Goal: Information Seeking & Learning: Compare options

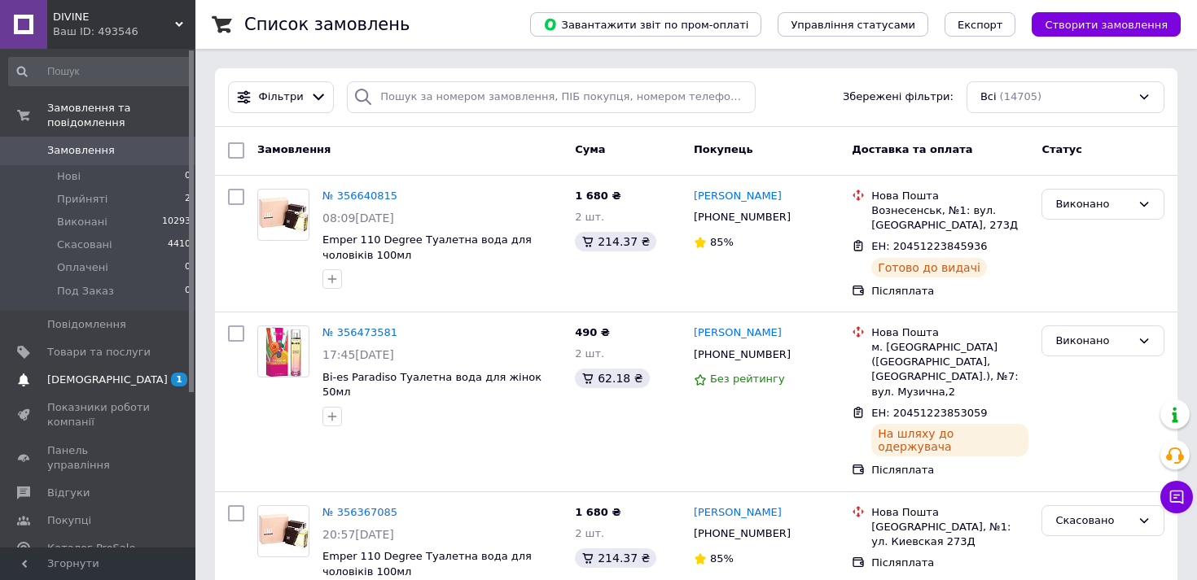
click at [91, 379] on span "[DEMOGRAPHIC_DATA]" at bounding box center [107, 380] width 120 height 15
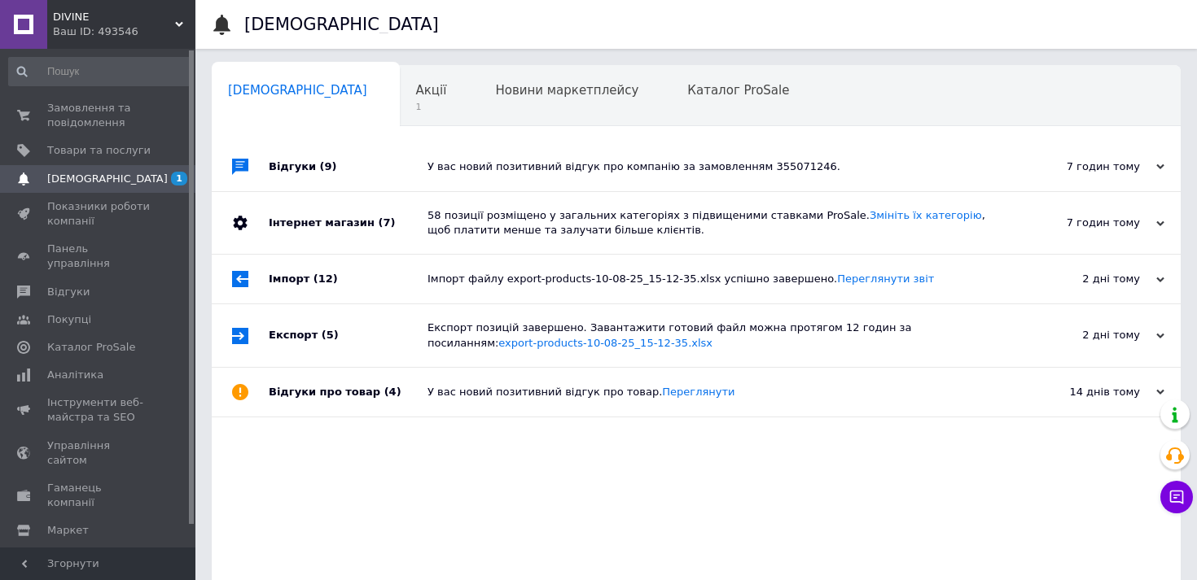
click at [1152, 168] on div "7 годин тому" at bounding box center [1082, 167] width 163 height 15
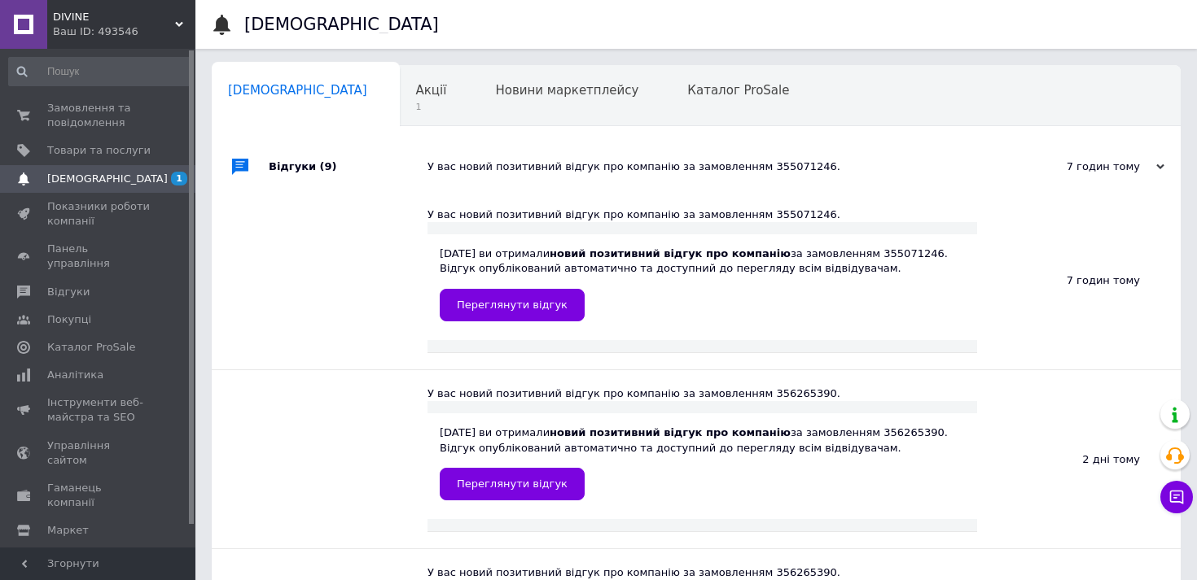
click at [177, 23] on icon at bounding box center [179, 24] width 8 height 8
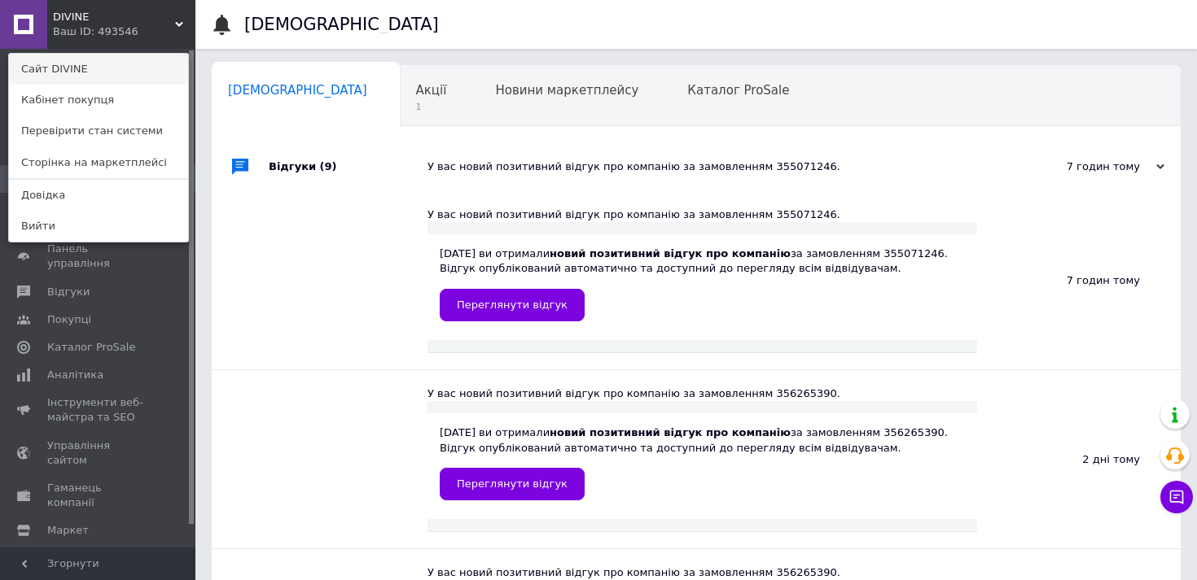
click at [153, 72] on link "Сайт DIVINE" at bounding box center [98, 69] width 179 height 31
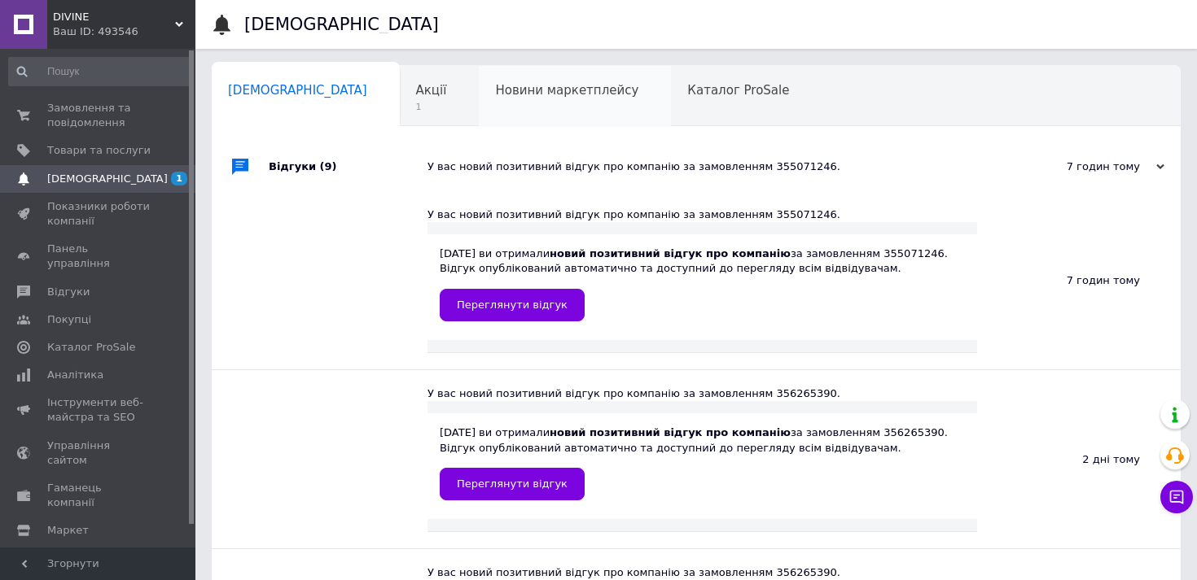
click at [479, 104] on div "Новини маркетплейсу 0" at bounding box center [575, 97] width 192 height 62
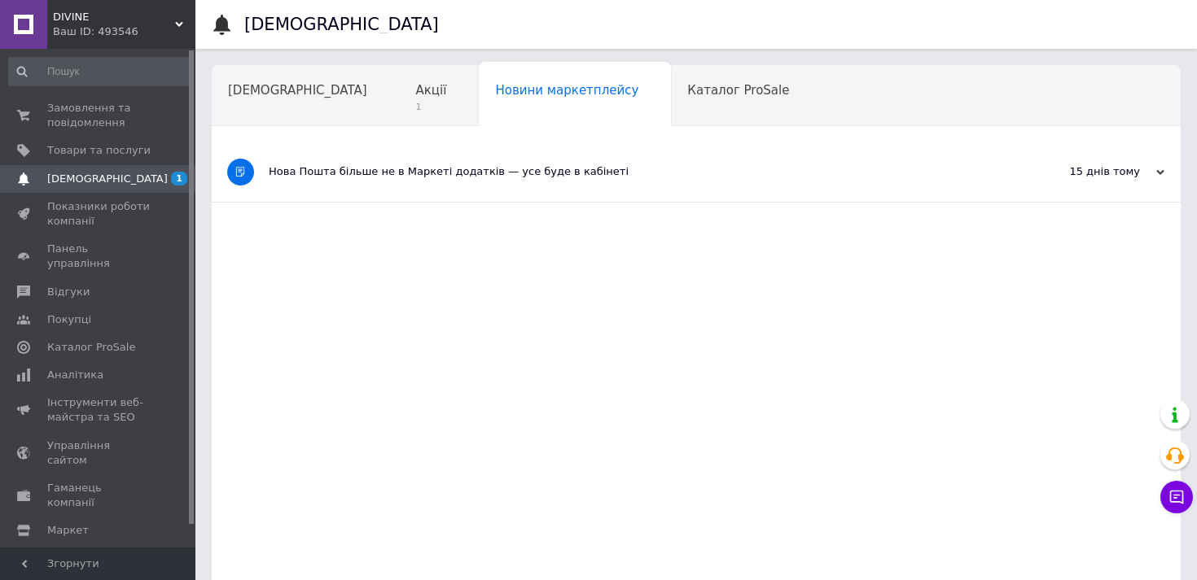
click at [1161, 172] on icon at bounding box center [1160, 172] width 8 height 8
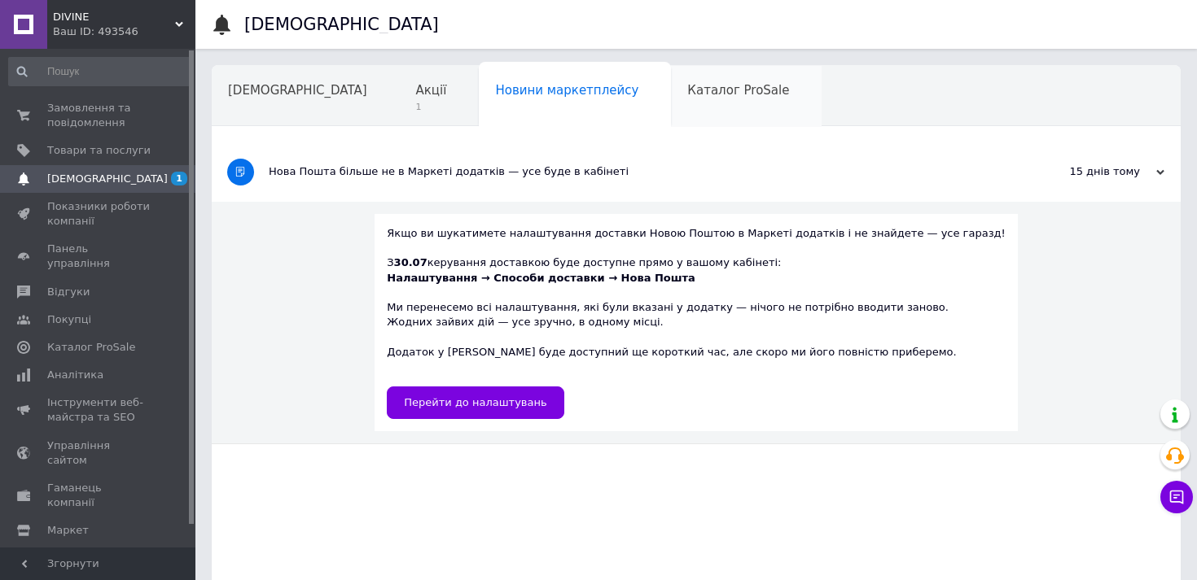
click at [687, 88] on span "Каталог ProSale" at bounding box center [738, 90] width 102 height 15
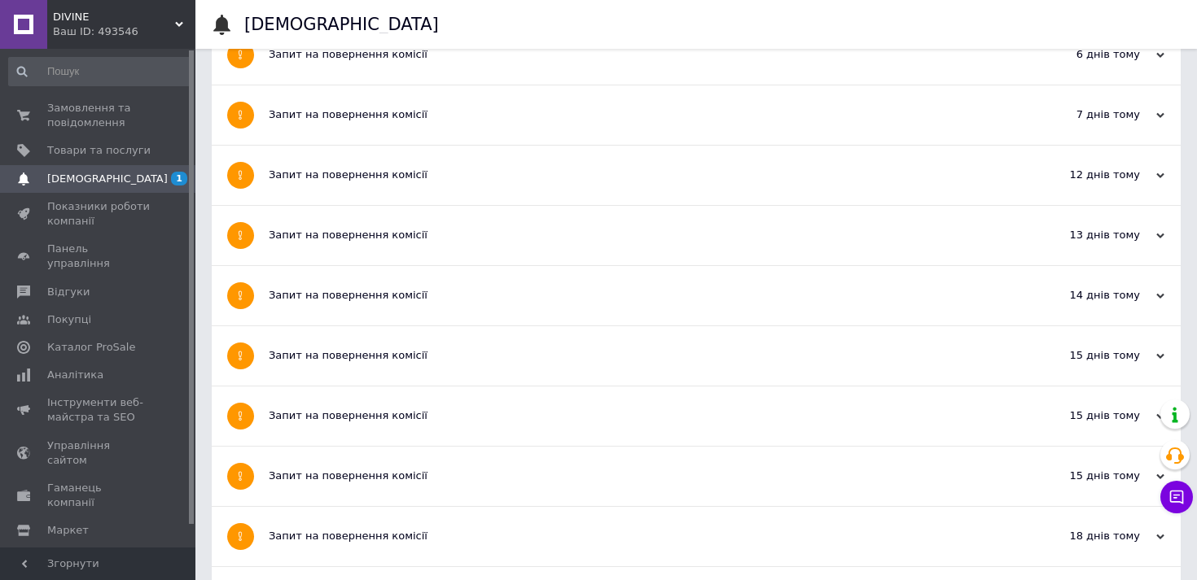
scroll to position [292, 0]
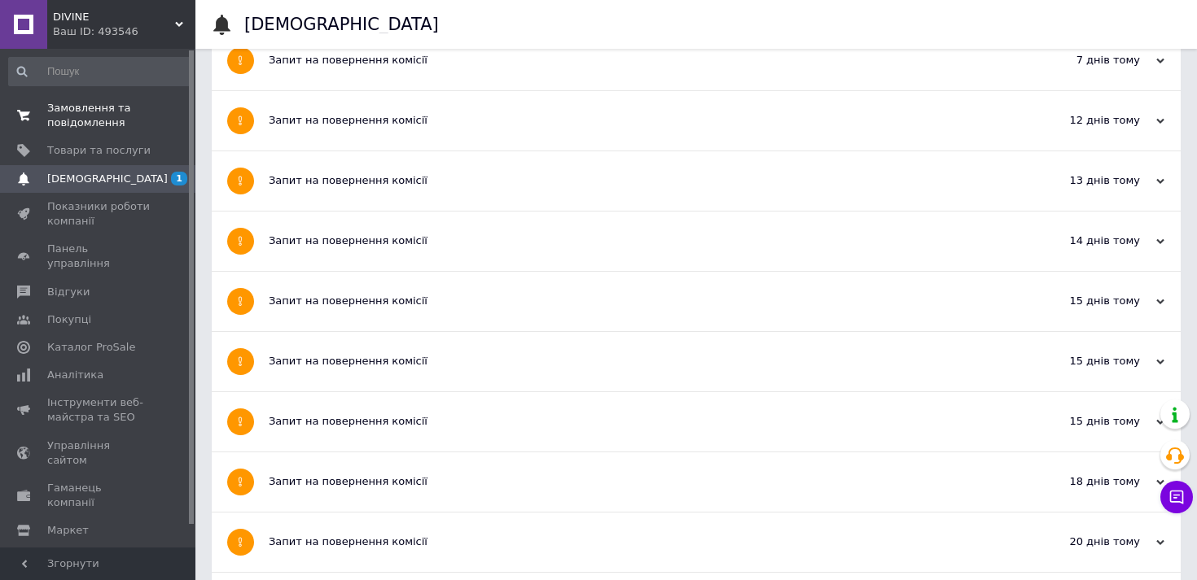
click at [106, 117] on span "Замовлення та повідомлення" at bounding box center [98, 115] width 103 height 29
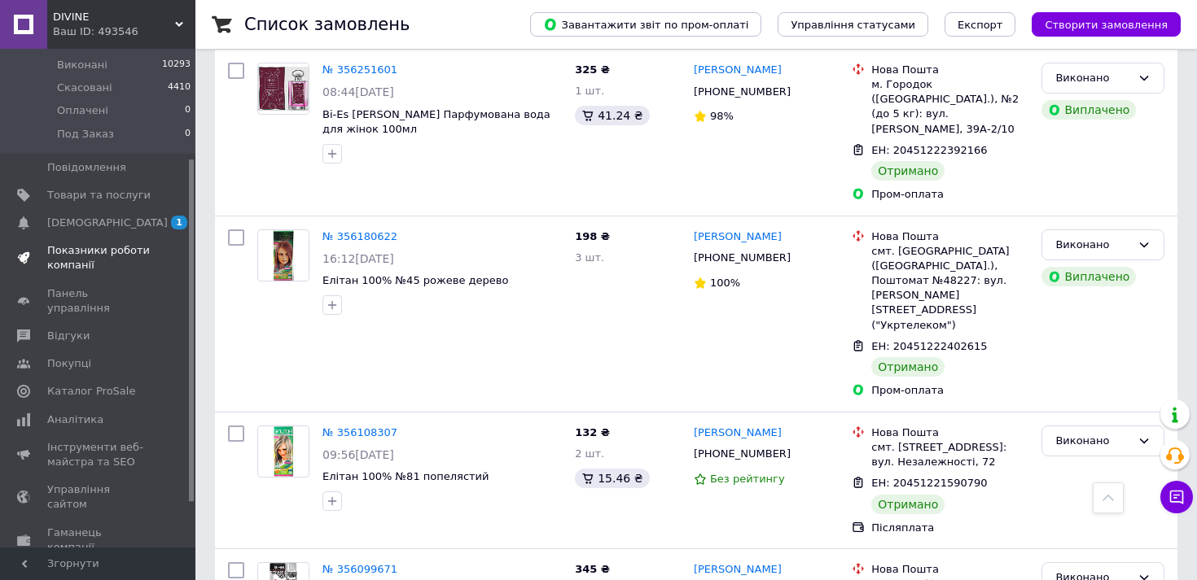
scroll to position [160, 0]
click at [1180, 504] on icon at bounding box center [1176, 497] width 16 height 16
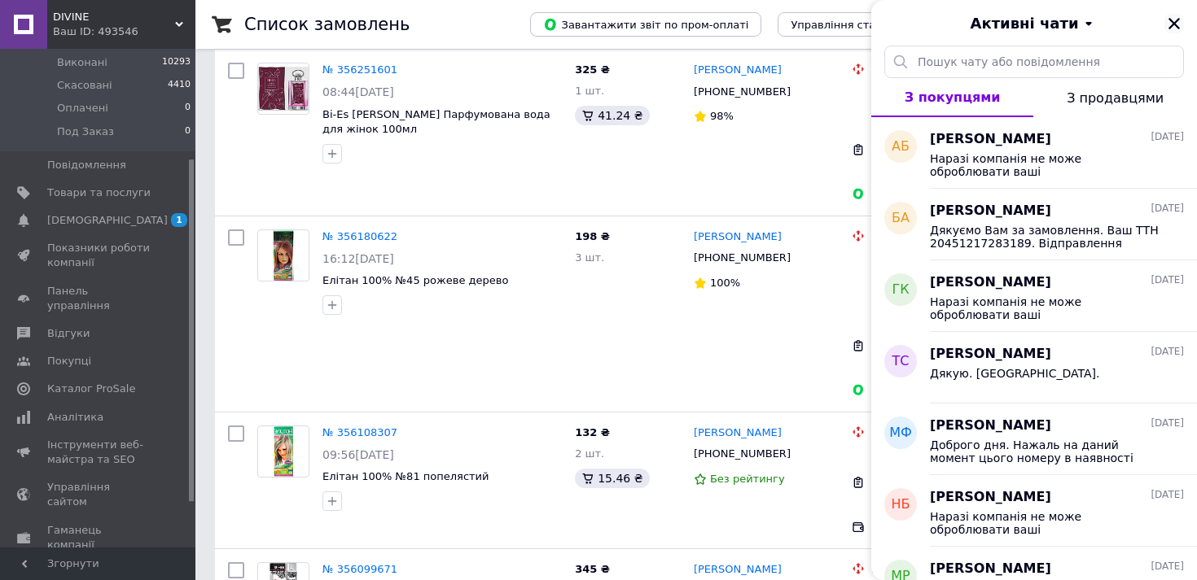
click at [1175, 23] on icon "Закрити" at bounding box center [1173, 23] width 11 height 11
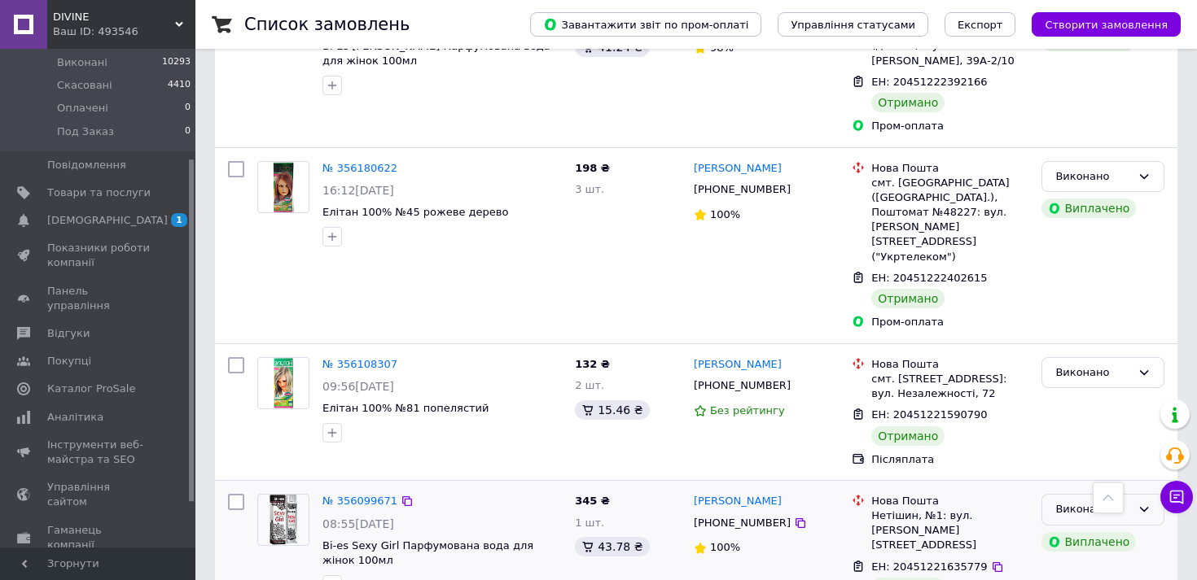
scroll to position [1181, 0]
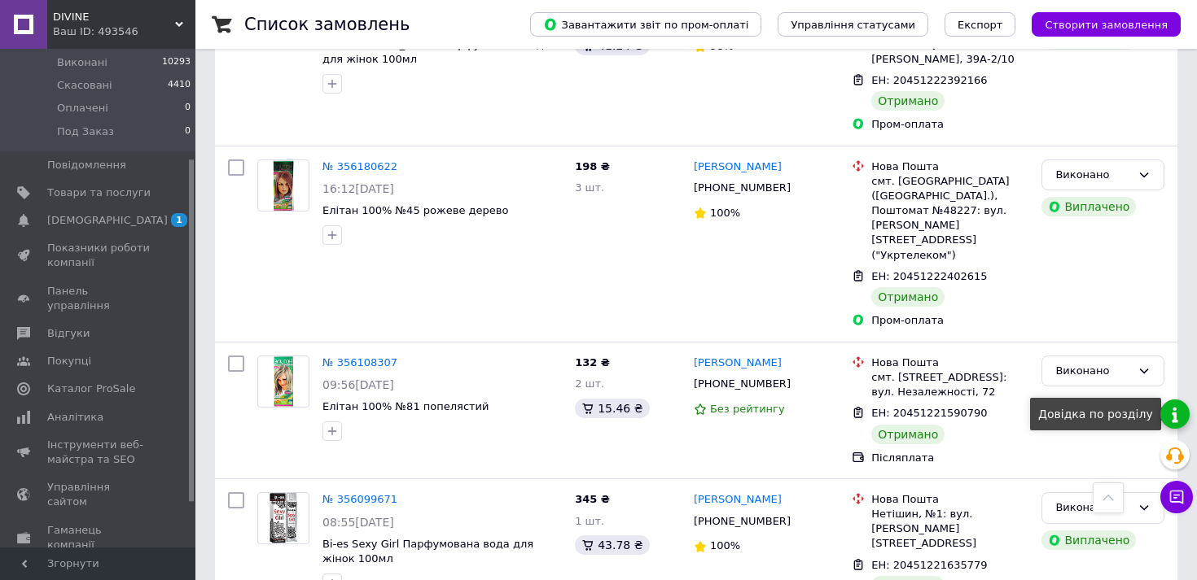
click at [1174, 417] on link at bounding box center [1174, 414] width 29 height 29
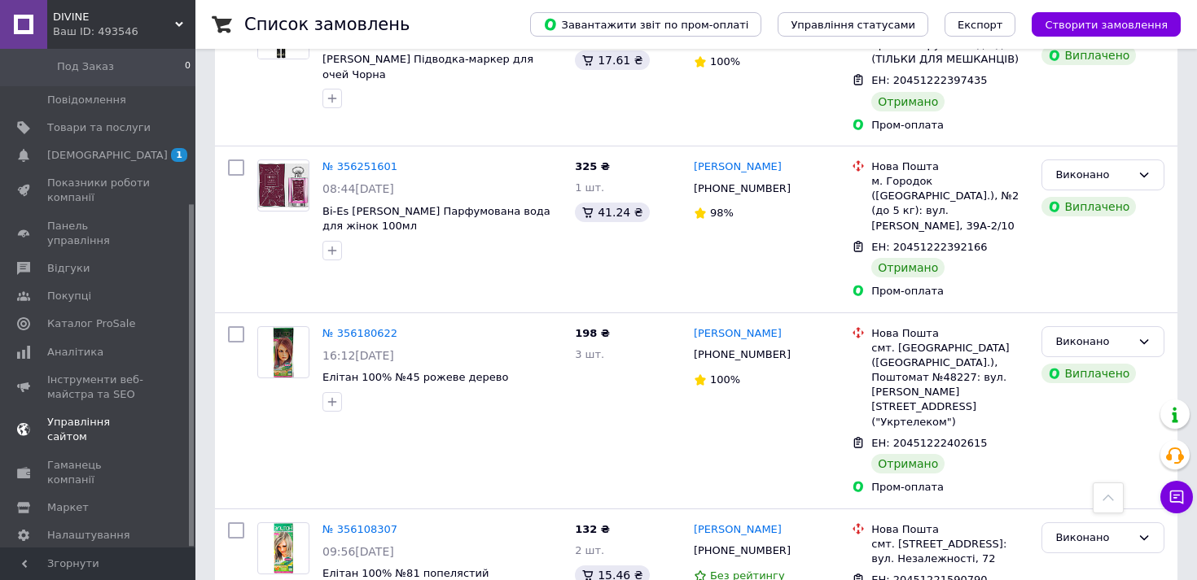
scroll to position [1039, 0]
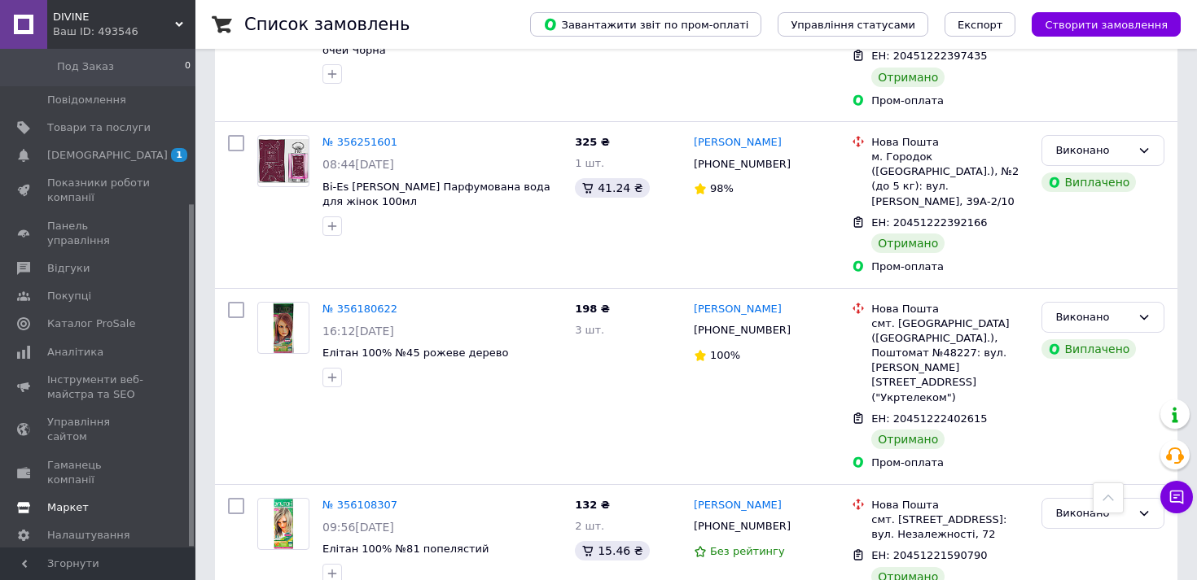
click at [85, 494] on link "Маркет" at bounding box center [100, 508] width 200 height 28
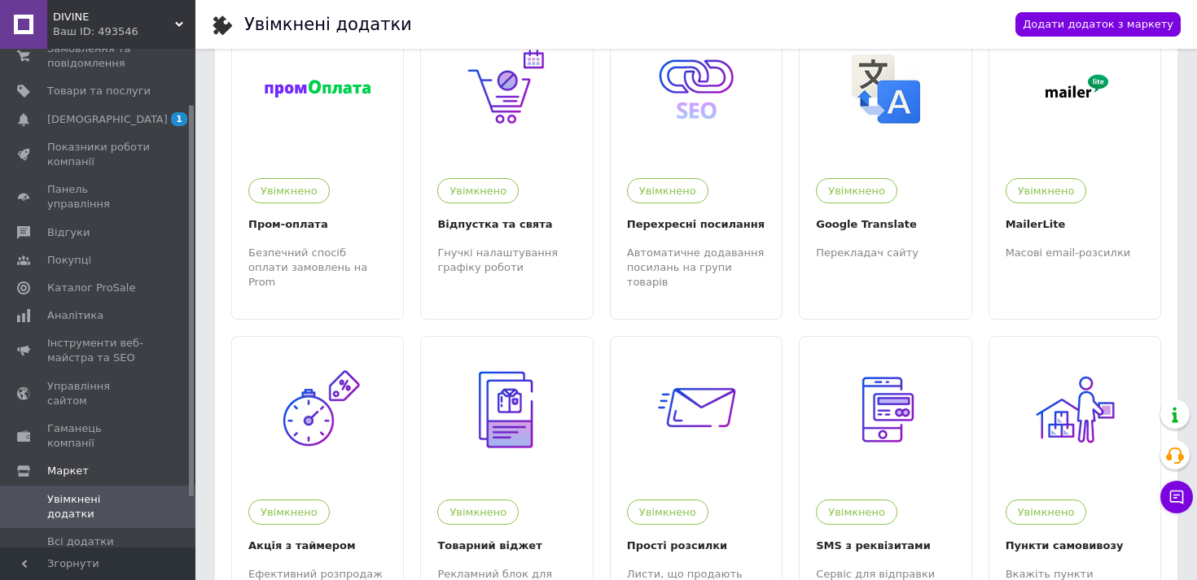
scroll to position [55, 0]
click at [109, 343] on span "Інструменти веб-майстра та SEO" at bounding box center [98, 354] width 103 height 29
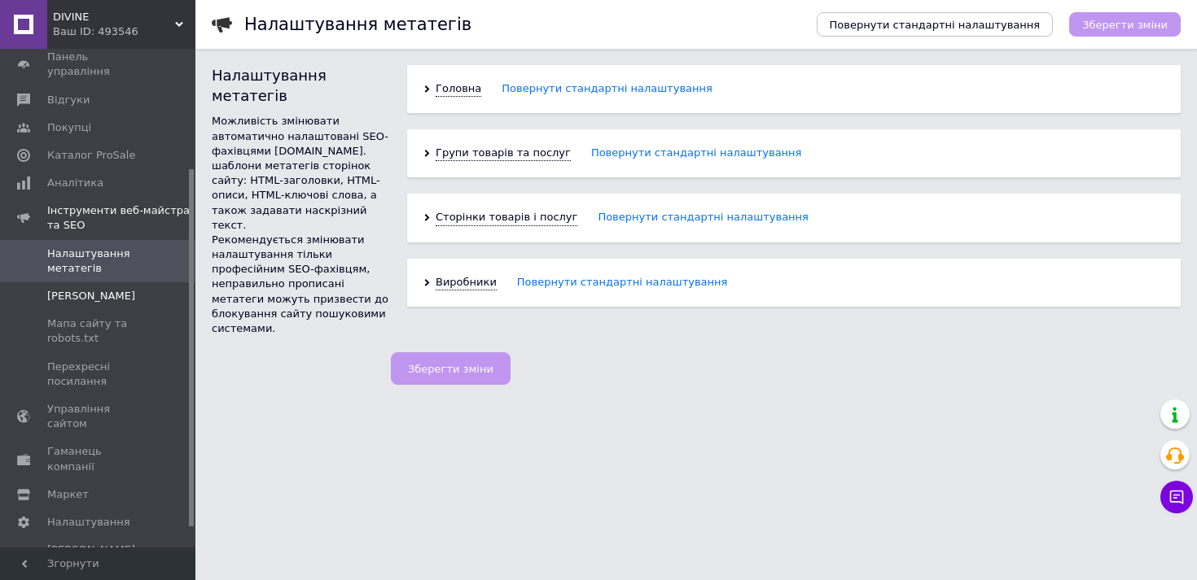
scroll to position [194, 0]
click at [82, 486] on span "Маркет" at bounding box center [68, 493] width 42 height 15
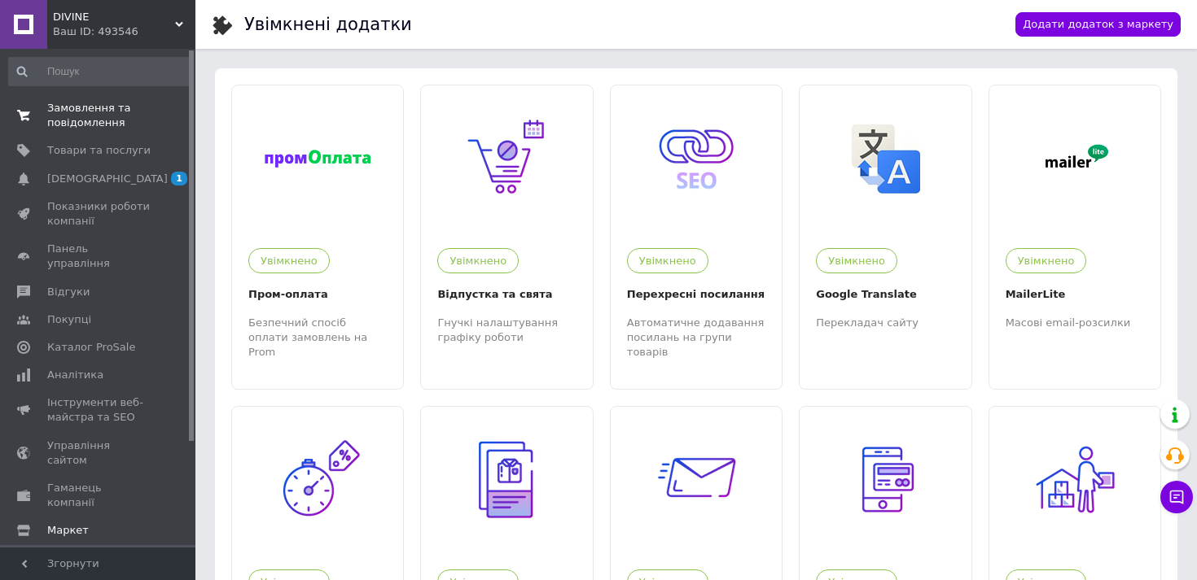
click at [108, 114] on span "Замовлення та повідомлення" at bounding box center [98, 115] width 103 height 29
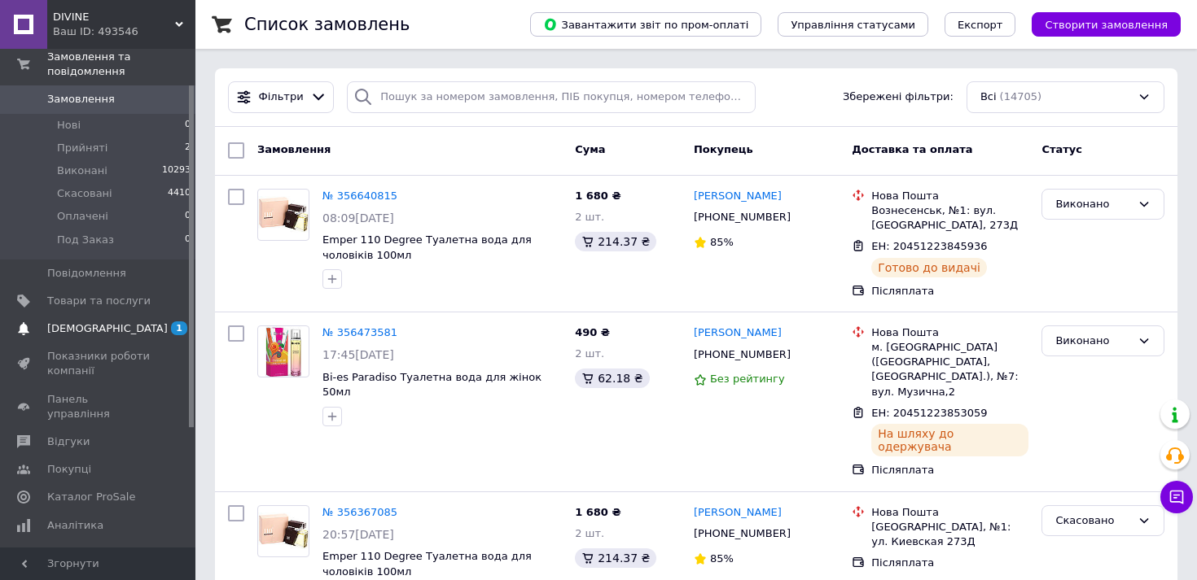
click at [130, 327] on span "[DEMOGRAPHIC_DATA]" at bounding box center [98, 329] width 103 height 15
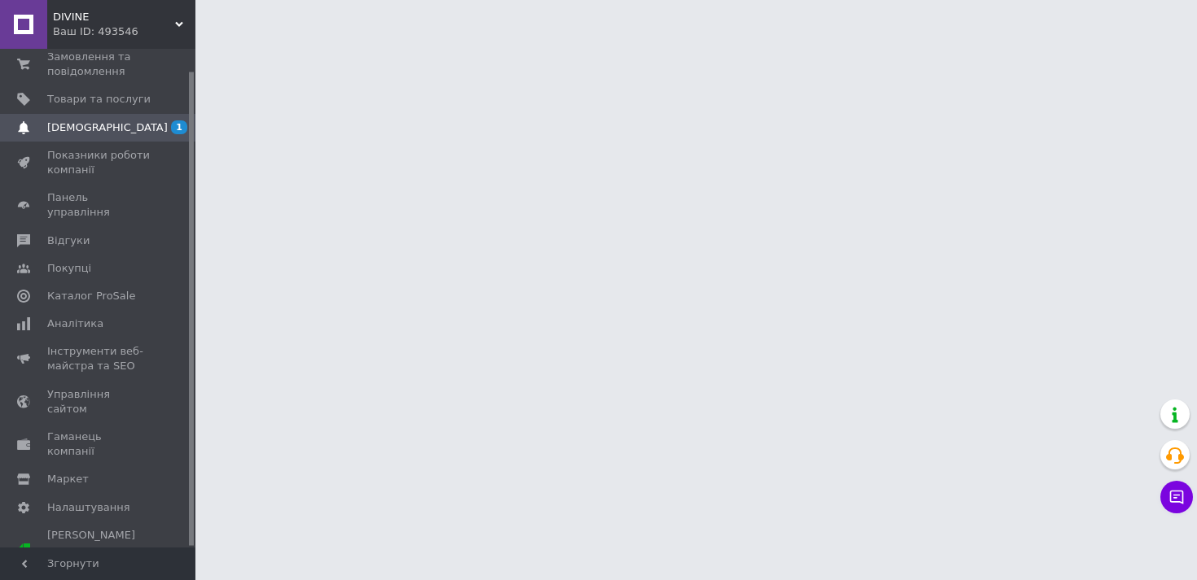
scroll to position [23, 0]
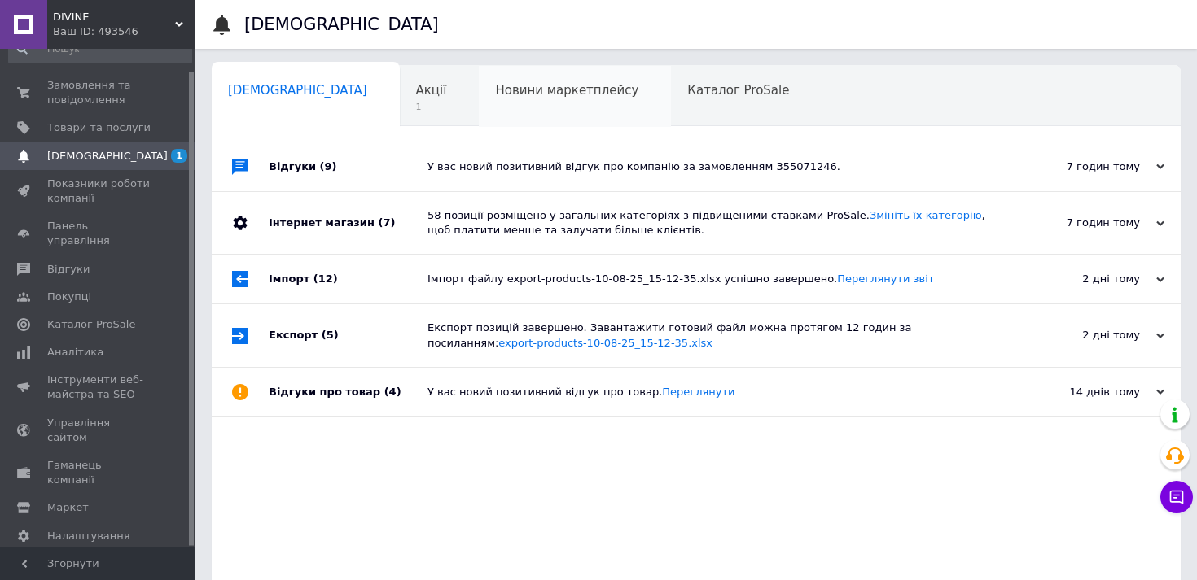
click at [479, 81] on div "Новини маркетплейсу 0" at bounding box center [575, 97] width 192 height 62
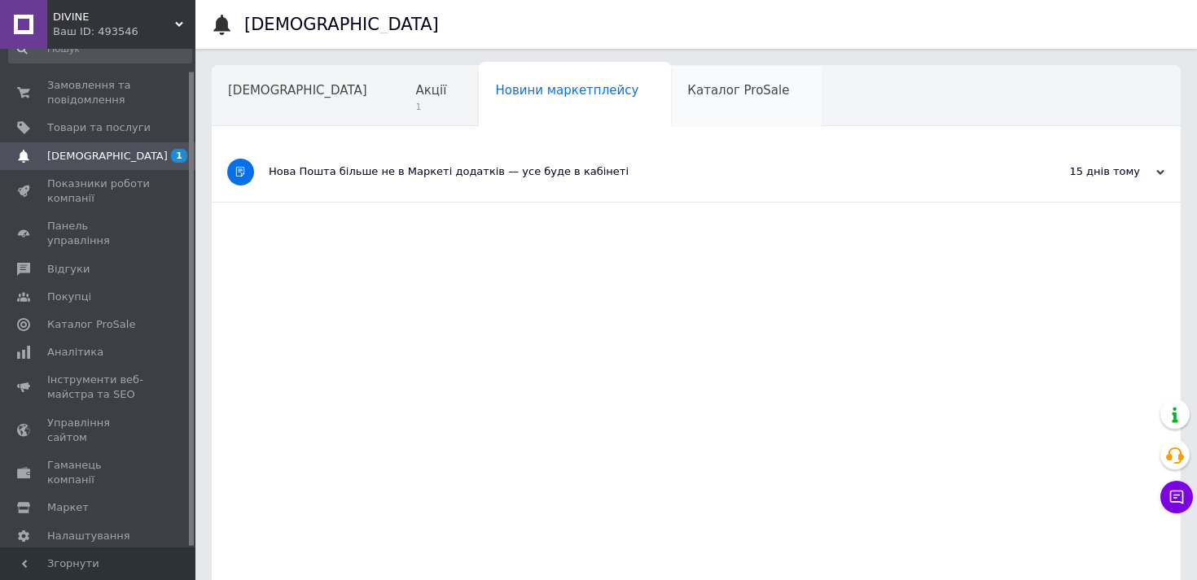
click at [687, 94] on span "Каталог ProSale" at bounding box center [738, 90] width 102 height 15
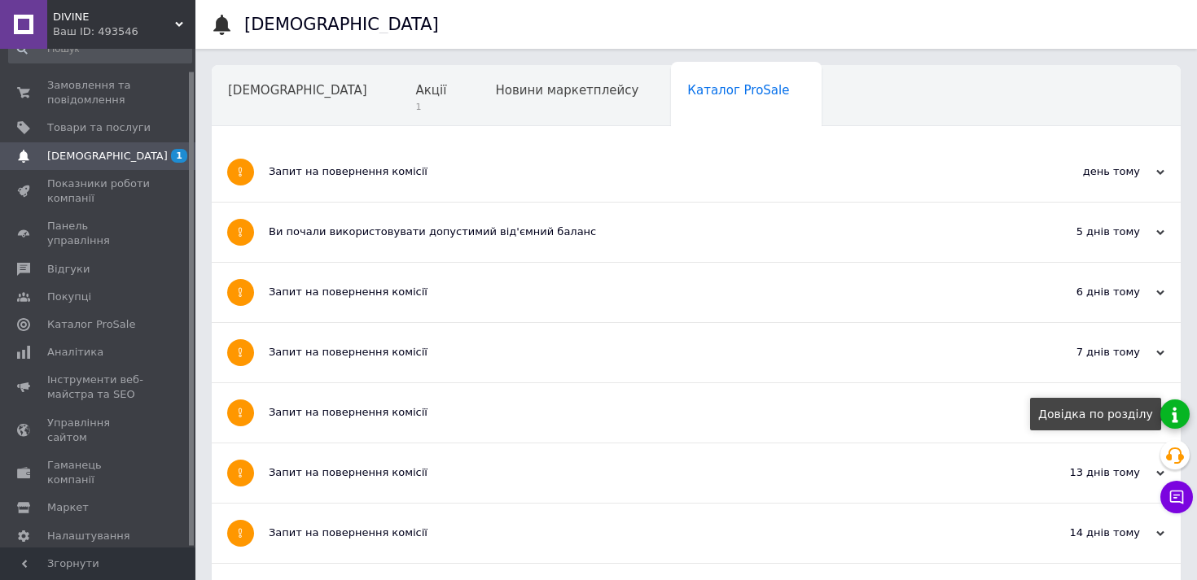
click at [1174, 420] on link at bounding box center [1174, 414] width 29 height 29
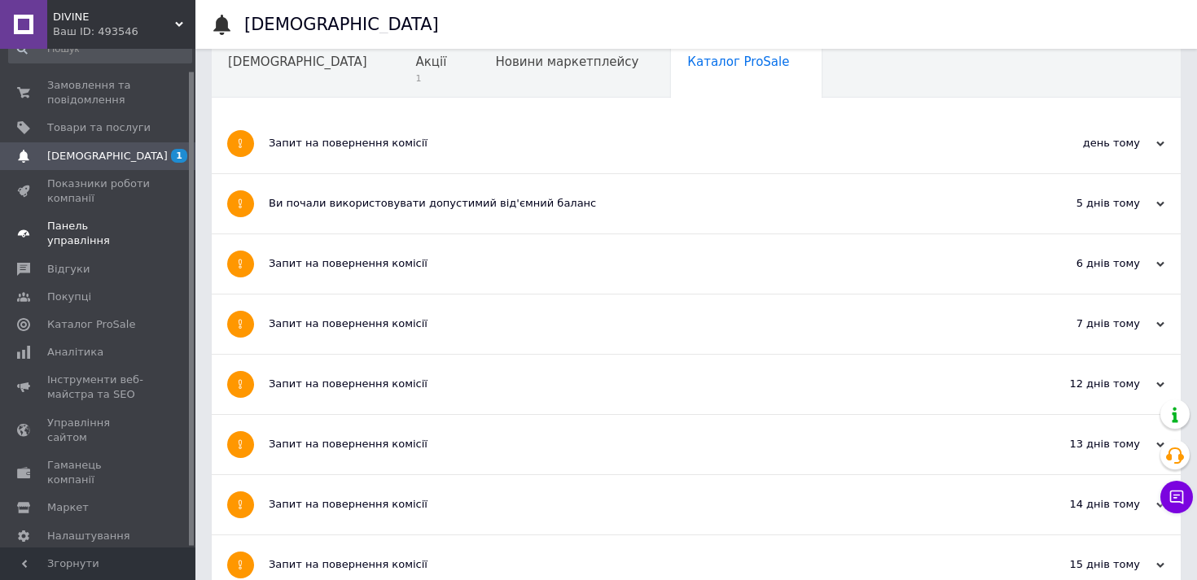
scroll to position [37, 0]
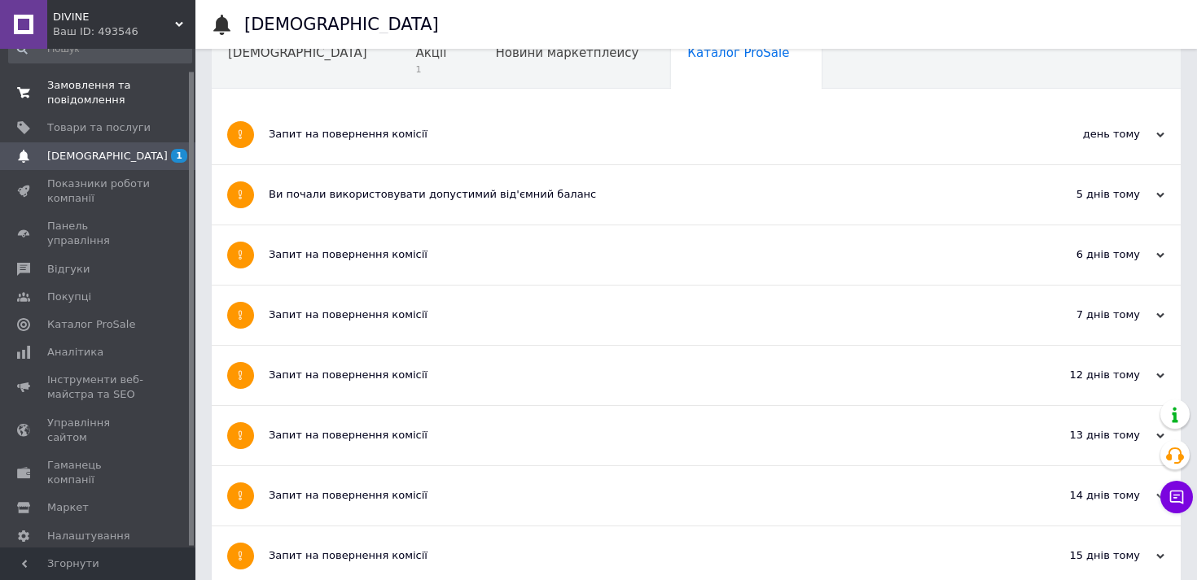
click at [95, 103] on span "Замовлення та повідомлення" at bounding box center [98, 92] width 103 height 29
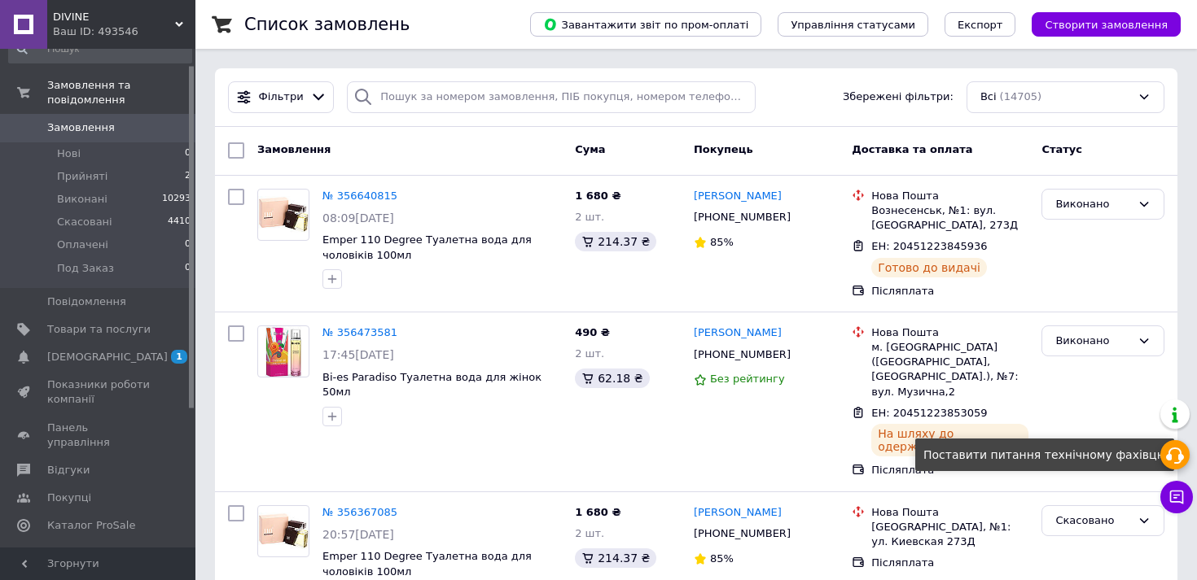
click at [1178, 459] on use at bounding box center [1175, 456] width 18 height 16
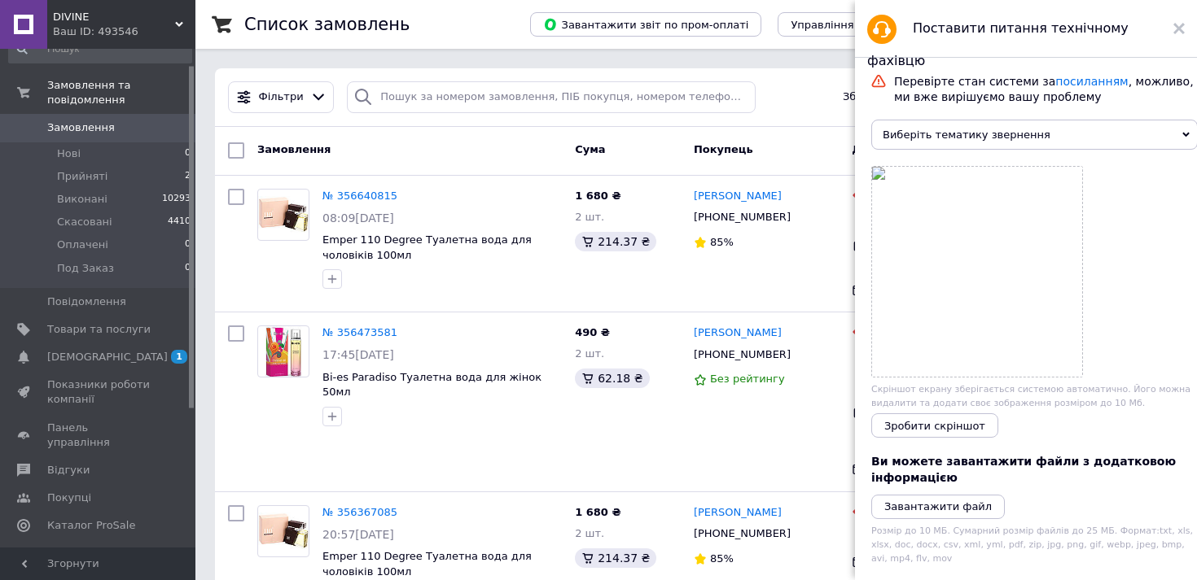
click at [1182, 134] on icon at bounding box center [1185, 135] width 7 height 5
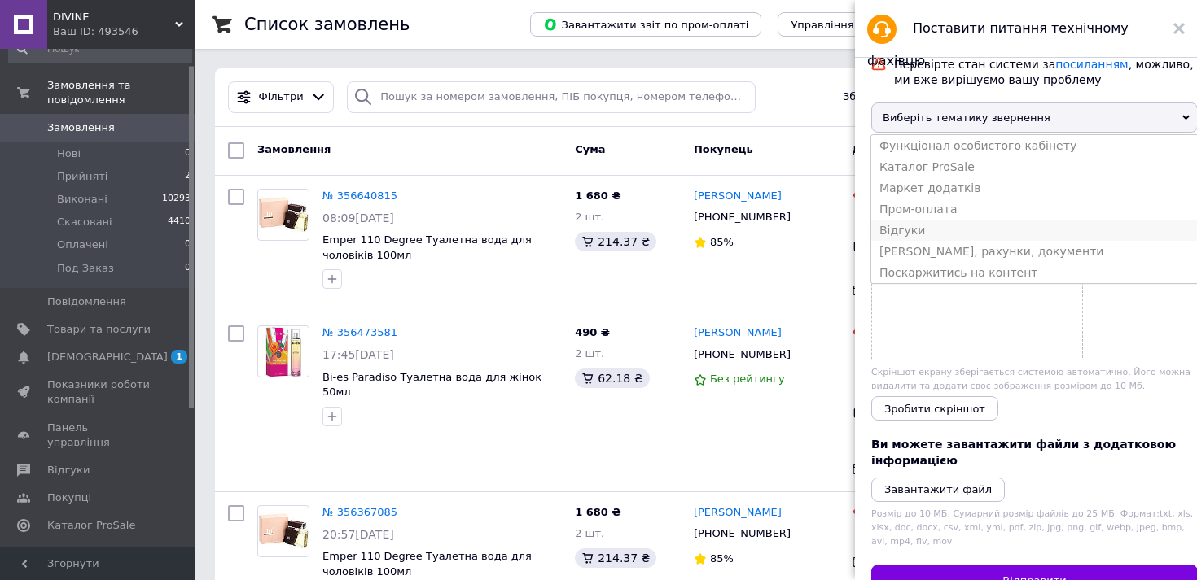
scroll to position [16, 0]
click at [790, 167] on div "Замовлення Cума Покупець Доставка та оплата Статус" at bounding box center [696, 151] width 962 height 49
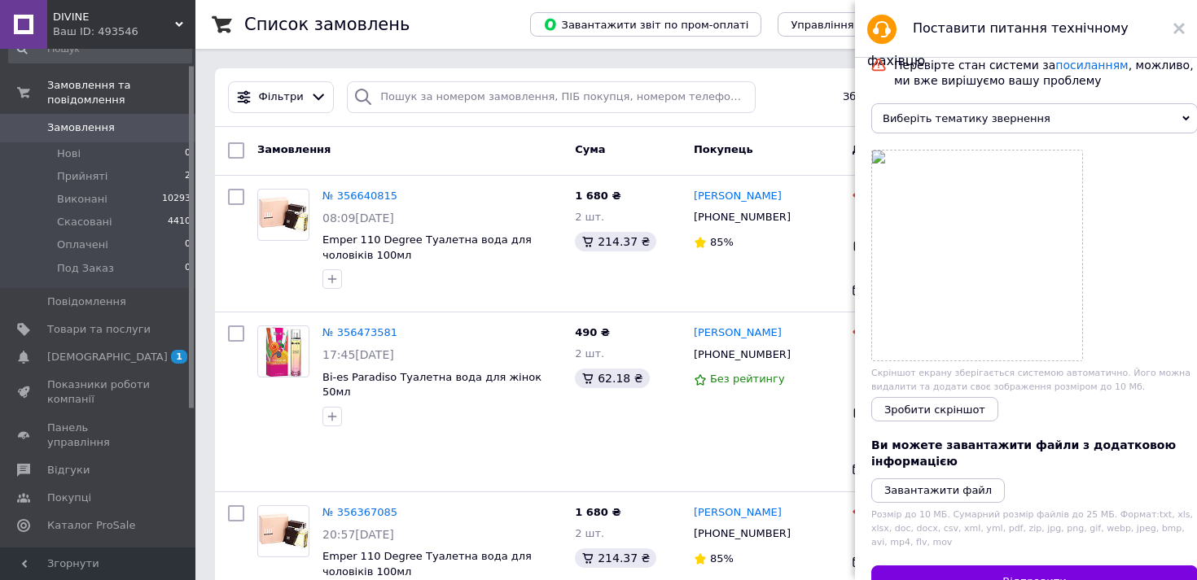
click at [1167, 127] on span "Виберіть тематику звернення" at bounding box center [1034, 118] width 326 height 30
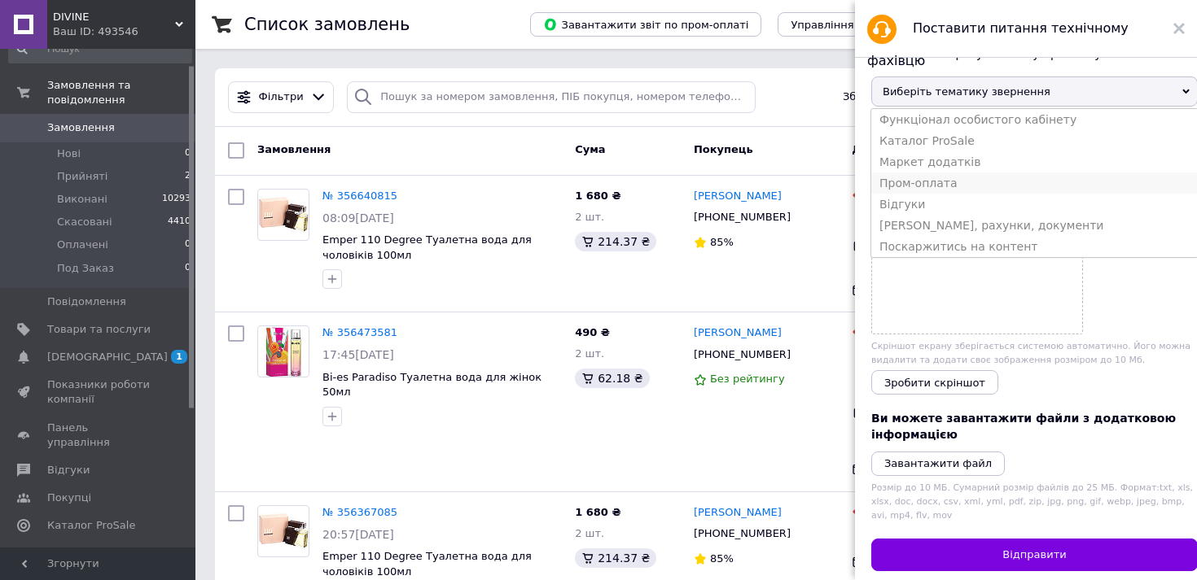
scroll to position [45, 0]
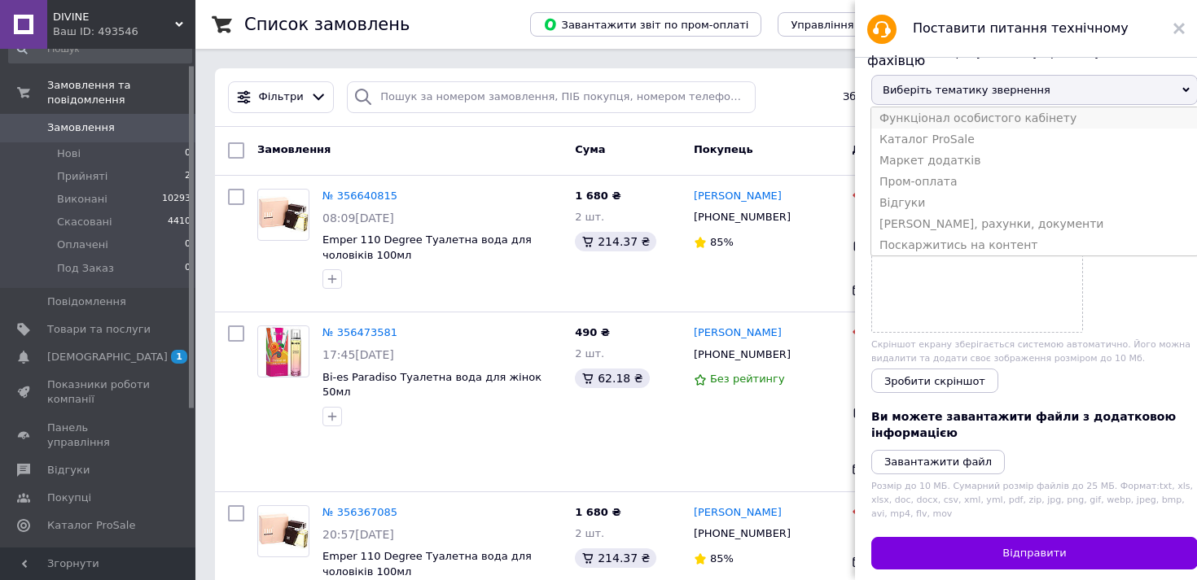
click at [1002, 120] on li "Функціонал особистого кабінету" at bounding box center [1034, 117] width 326 height 21
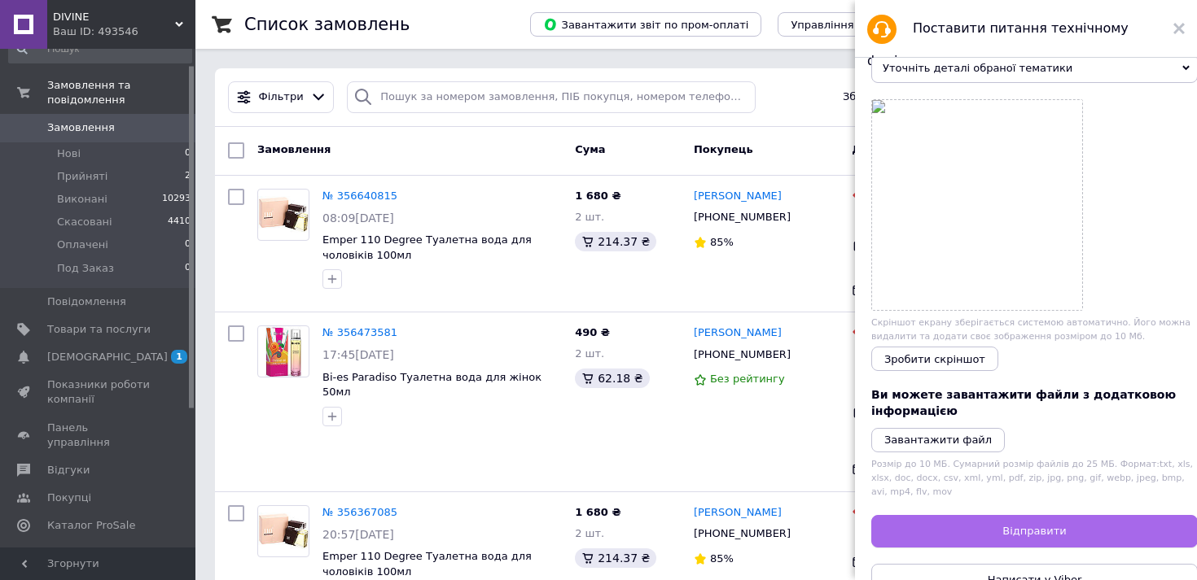
scroll to position [78, 0]
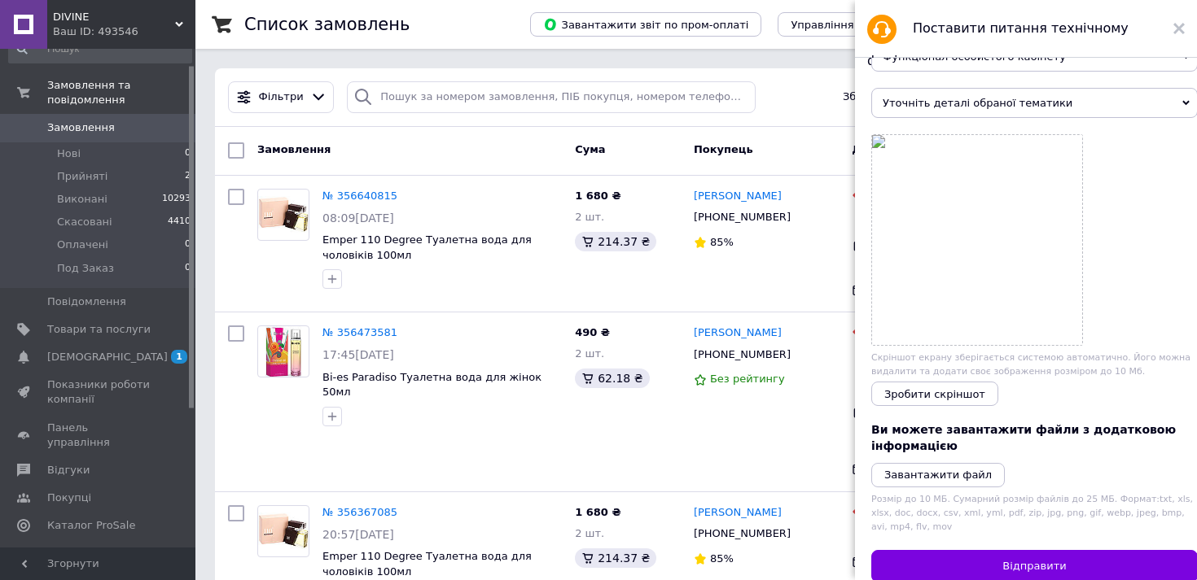
click at [1179, 101] on span "Уточніть деталі обраної тематики" at bounding box center [1034, 103] width 326 height 30
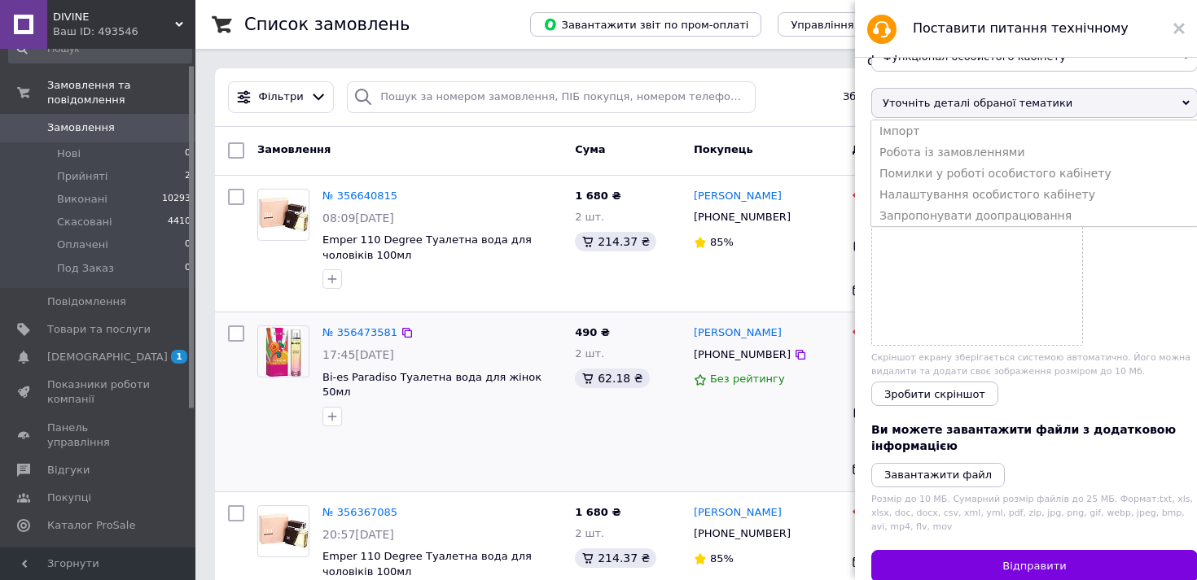
click at [694, 317] on div "№ 356473581 17:45[DATE] Bi-es Paradiso Туалетна вода для жінок 50мл 490 ₴ 2 шт.…" at bounding box center [696, 402] width 962 height 179
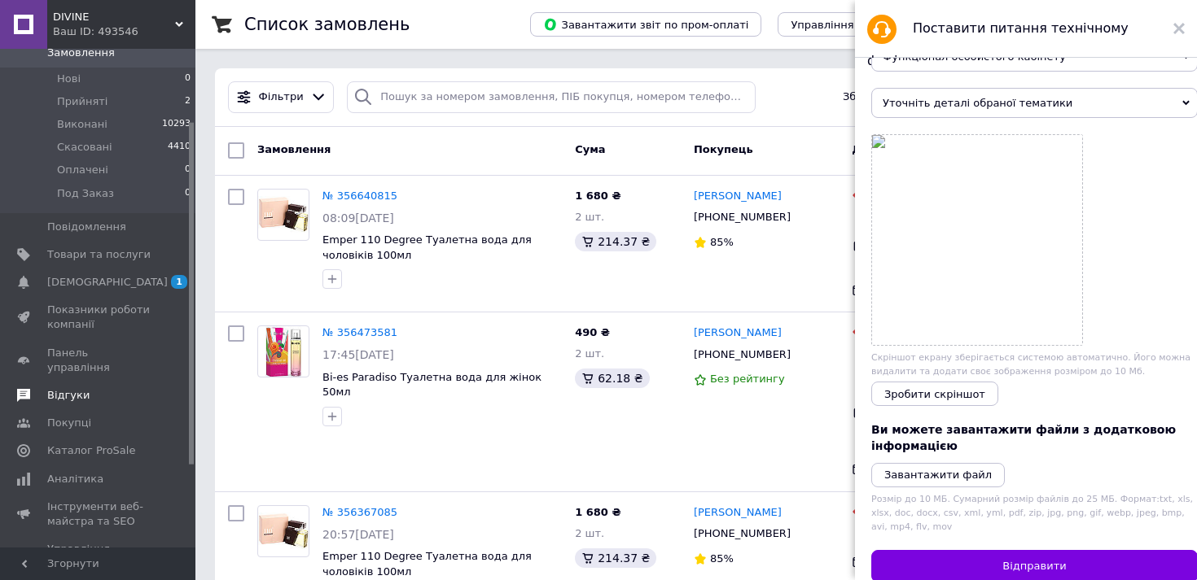
scroll to position [108, 0]
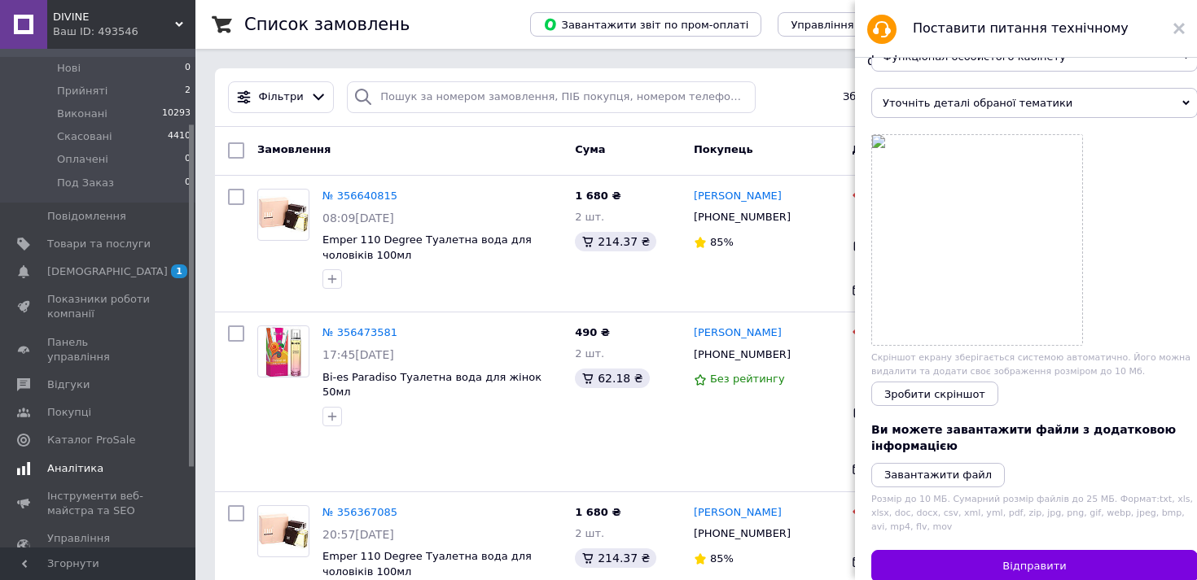
click at [86, 462] on span "Аналітика" at bounding box center [75, 469] width 56 height 15
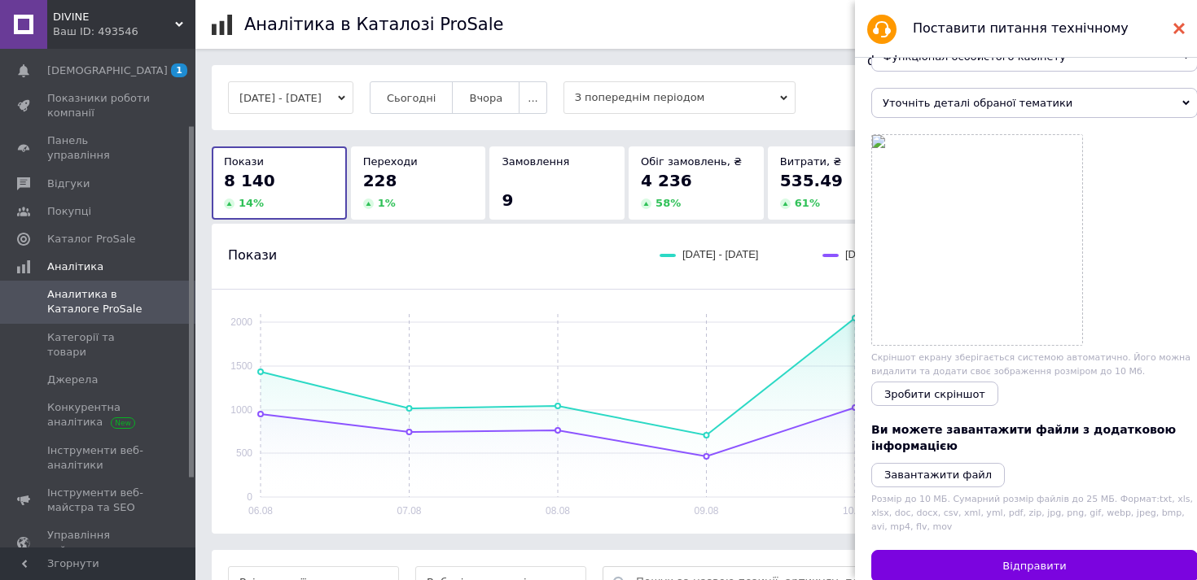
click at [1176, 28] on icon at bounding box center [1178, 28] width 11 height 11
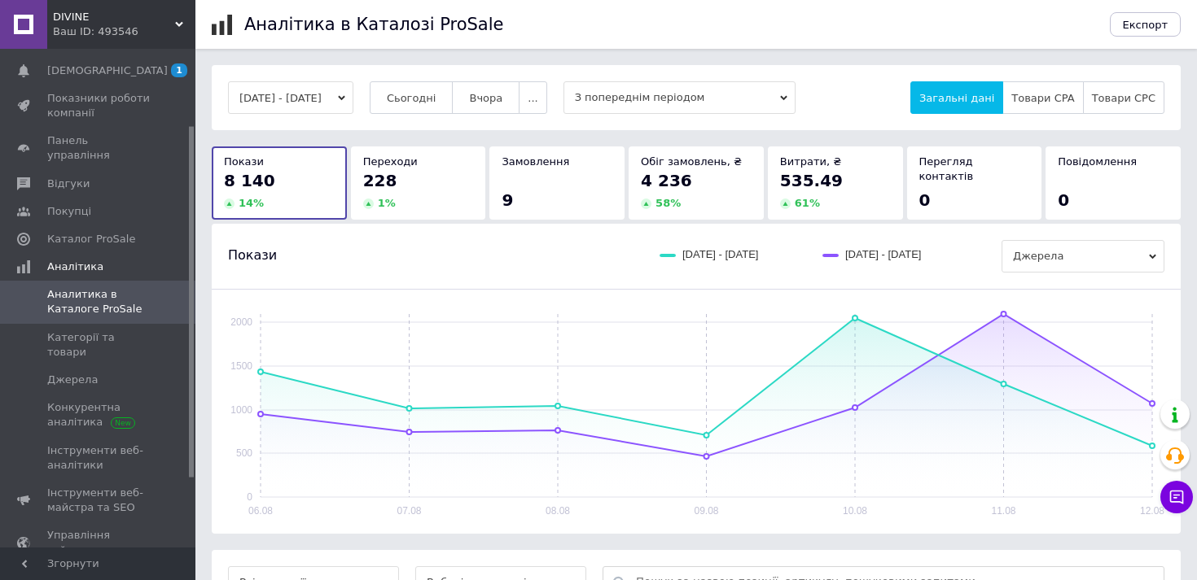
click at [345, 101] on icon "button" at bounding box center [341, 97] width 7 height 7
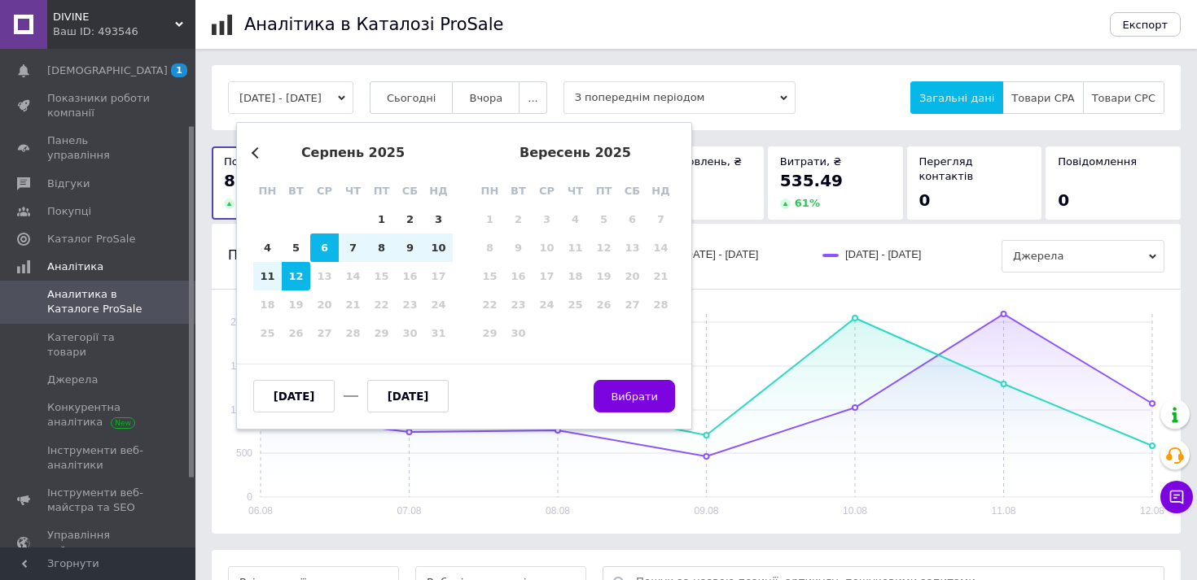
click at [253, 155] on button "Previous Month" at bounding box center [257, 152] width 11 height 11
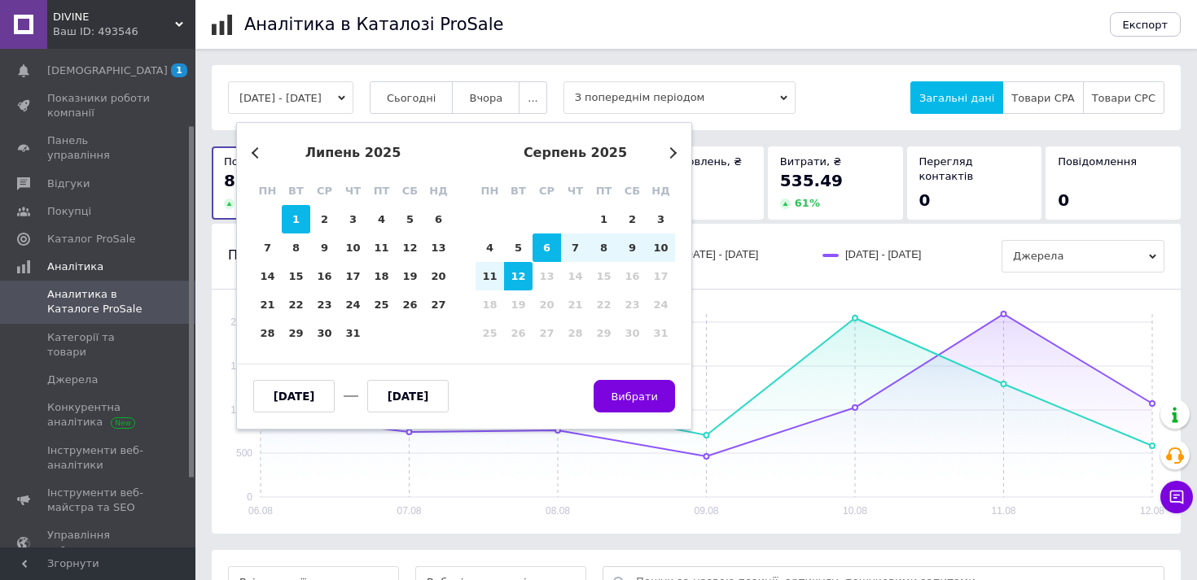
click at [293, 221] on div "1" at bounding box center [296, 219] width 28 height 28
type input "[DATE]"
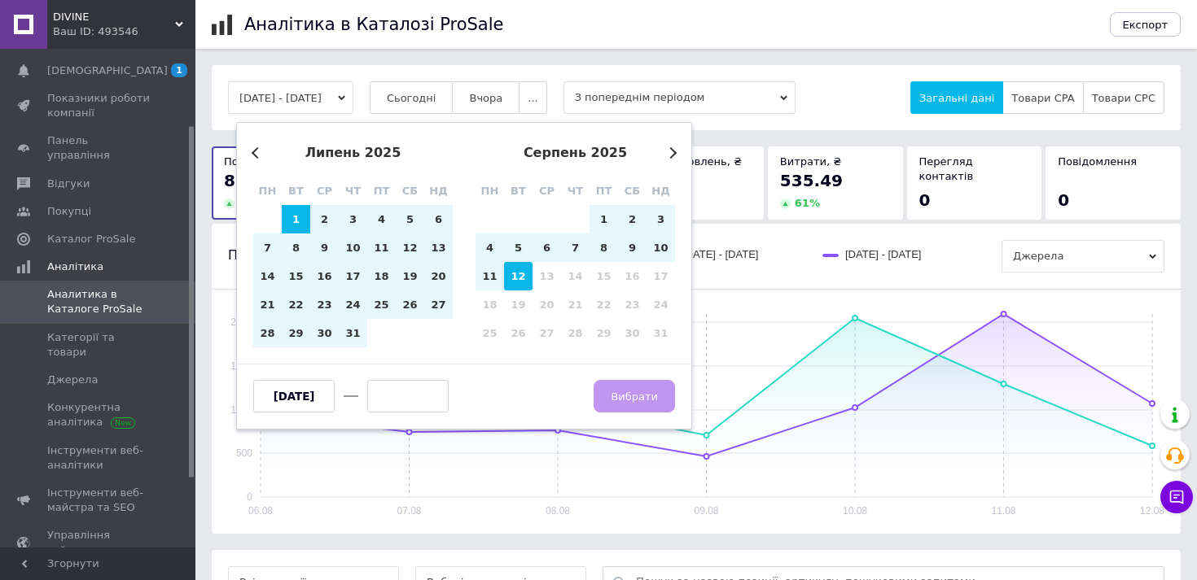
click at [515, 274] on div "12" at bounding box center [518, 276] width 28 height 28
type input "[DATE]"
click at [647, 391] on span "Вибрати" at bounding box center [634, 397] width 47 height 12
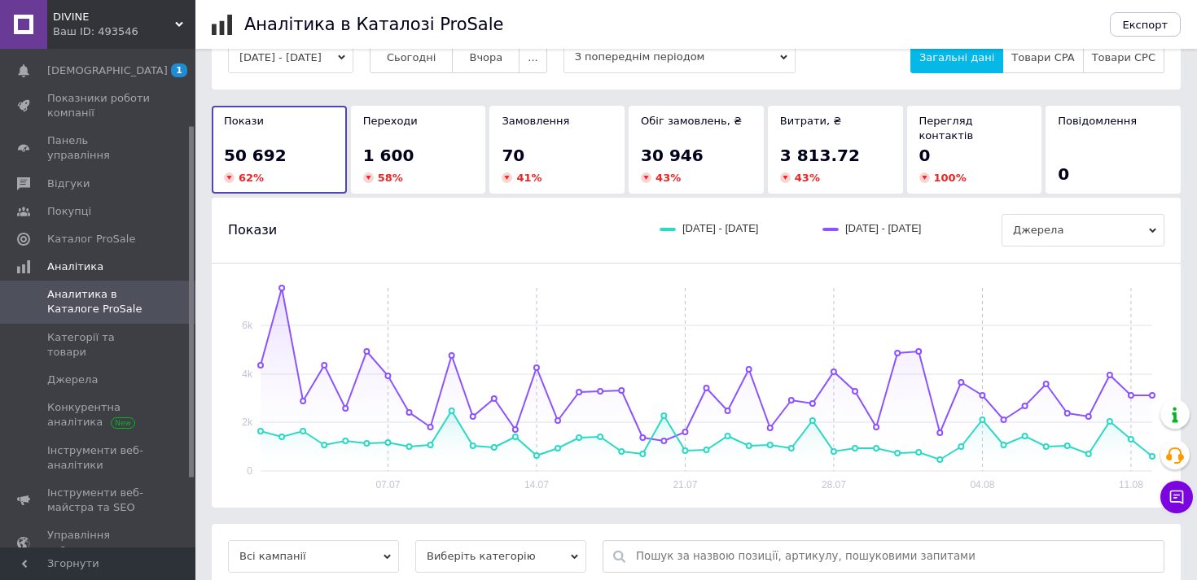
scroll to position [42, 0]
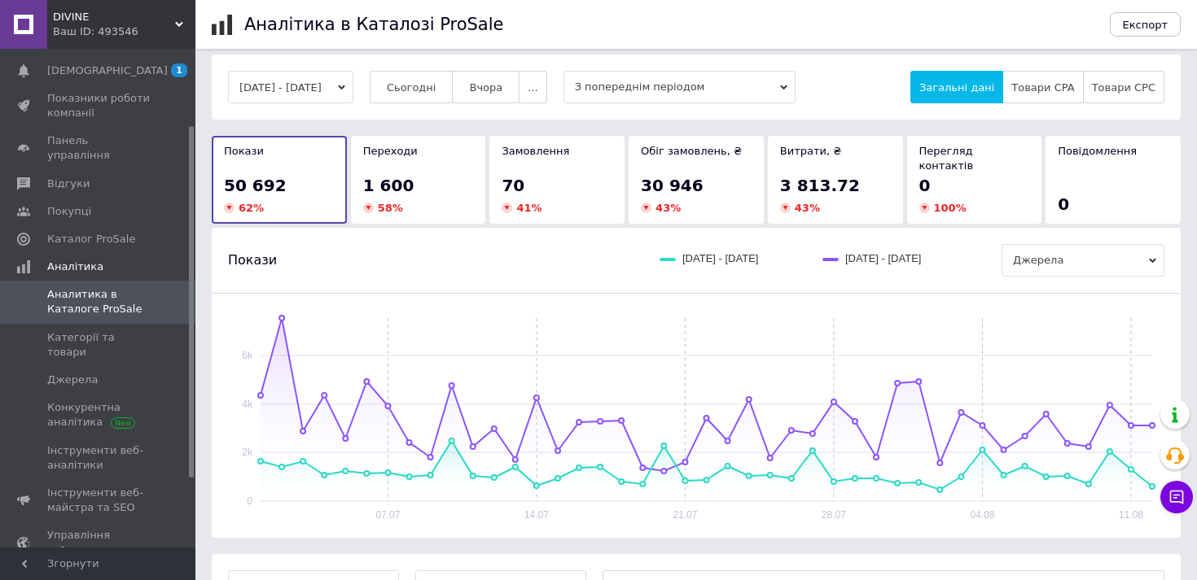
scroll to position [4, 0]
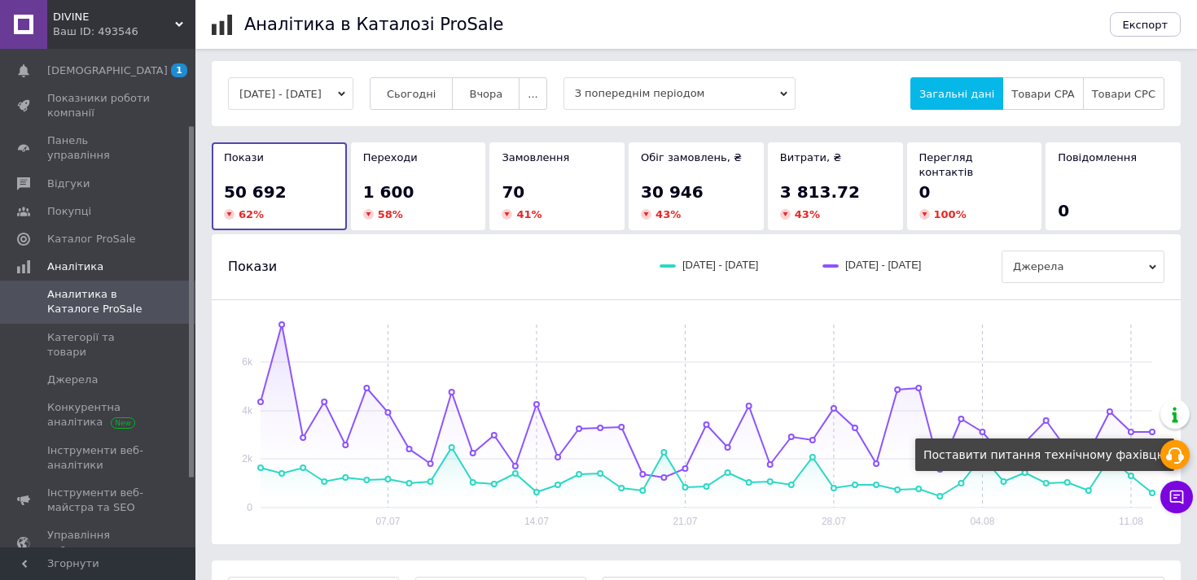
click at [1172, 454] on icon at bounding box center [1175, 456] width 20 height 20
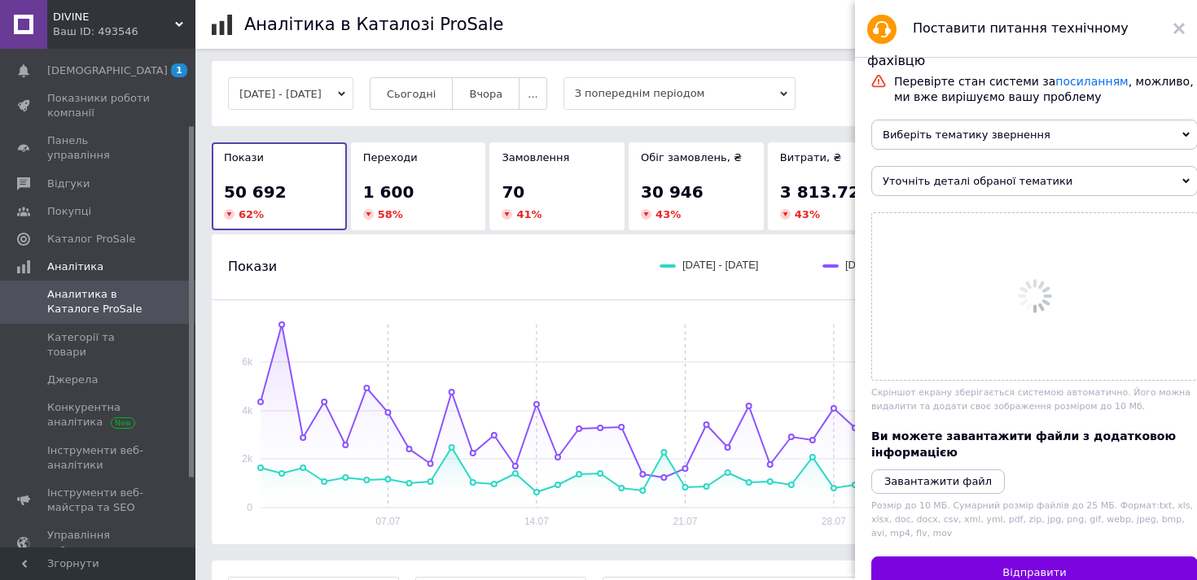
scroll to position [0, 0]
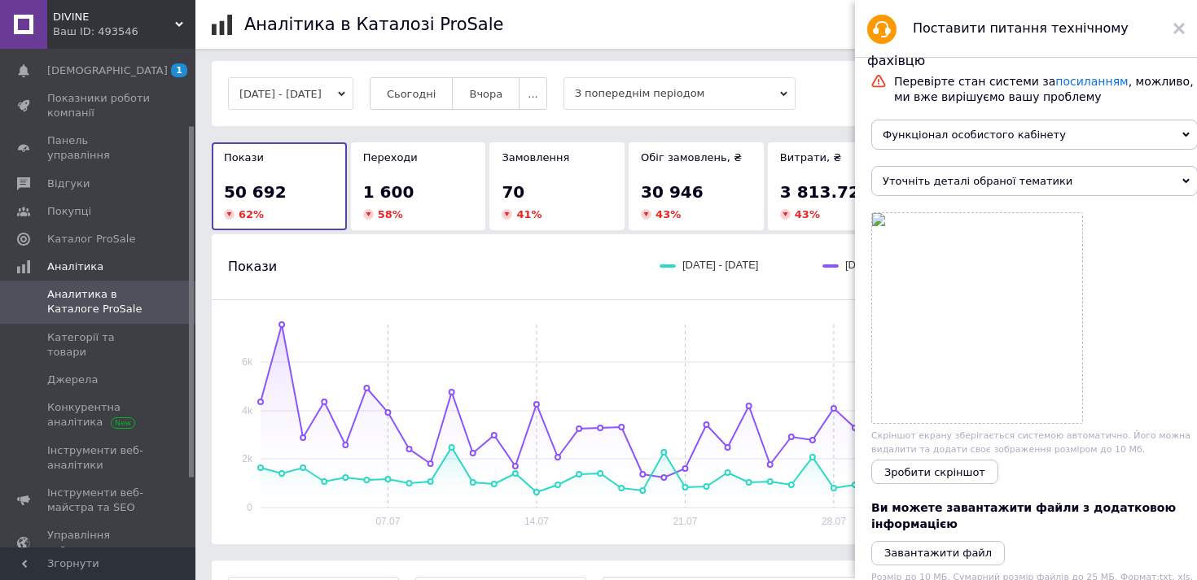
click at [1168, 138] on span "Функціонал особистого кабінету" at bounding box center [1034, 135] width 326 height 30
click at [821, 234] on div "Покази [DATE] - [DATE] [DATE] - [DATE] [GEOGRAPHIC_DATA]" at bounding box center [696, 266] width 969 height 65
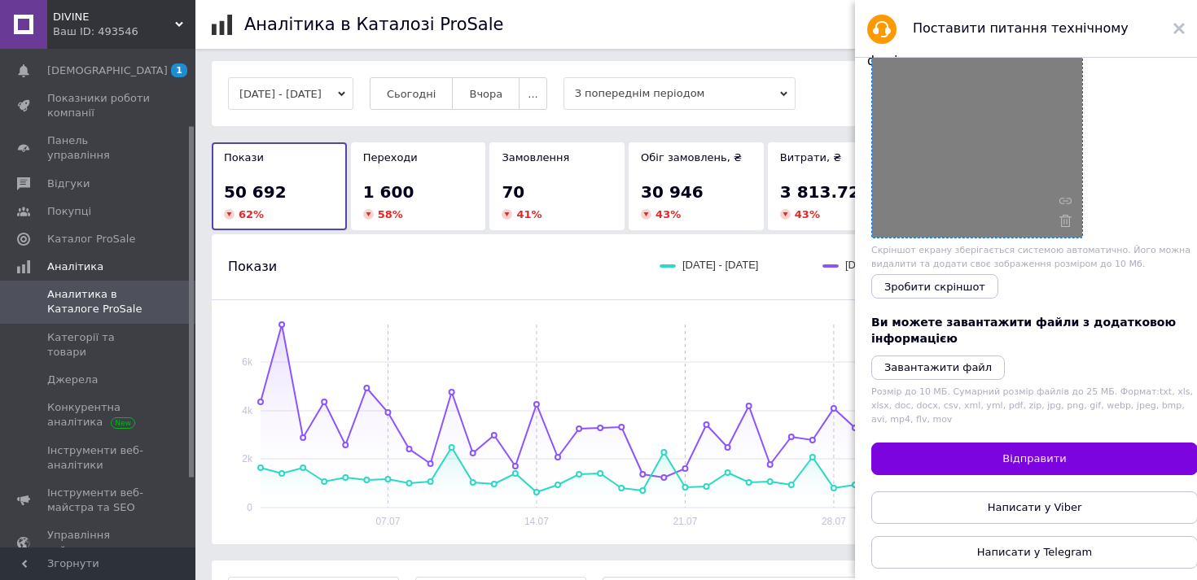
scroll to position [24, 0]
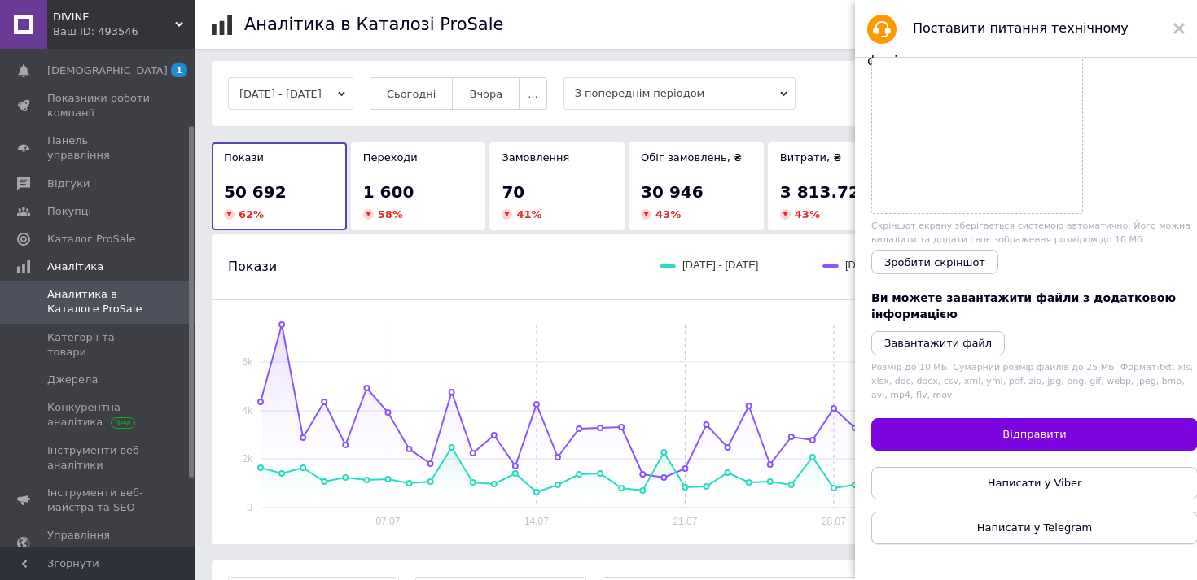
click at [1035, 522] on span "Написати у Telegram" at bounding box center [1034, 528] width 115 height 12
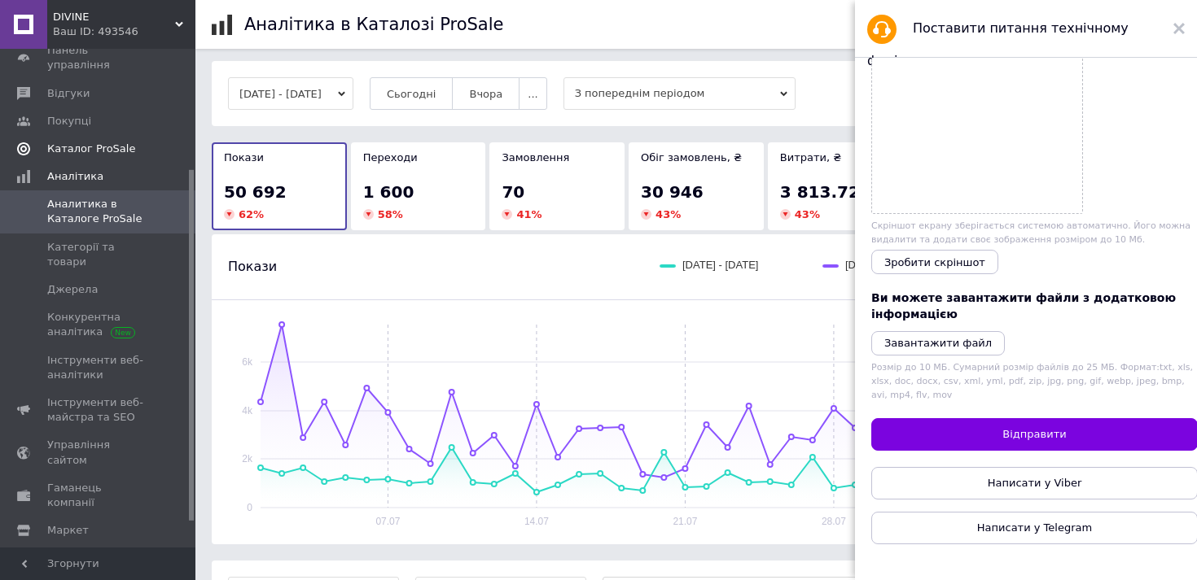
scroll to position [207, 0]
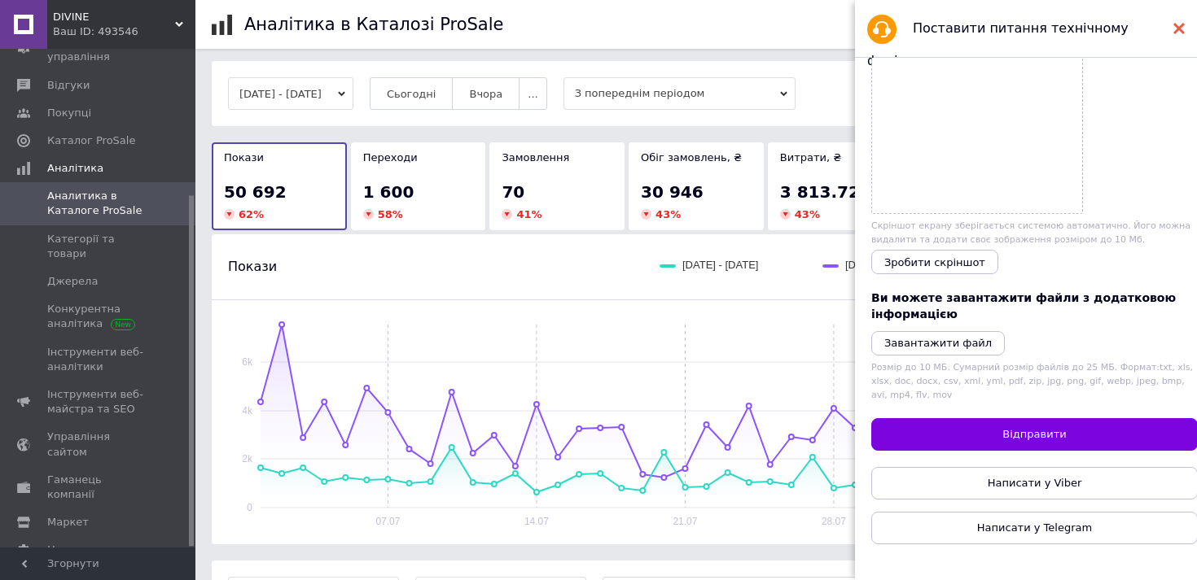
click at [1176, 28] on icon at bounding box center [1178, 28] width 11 height 11
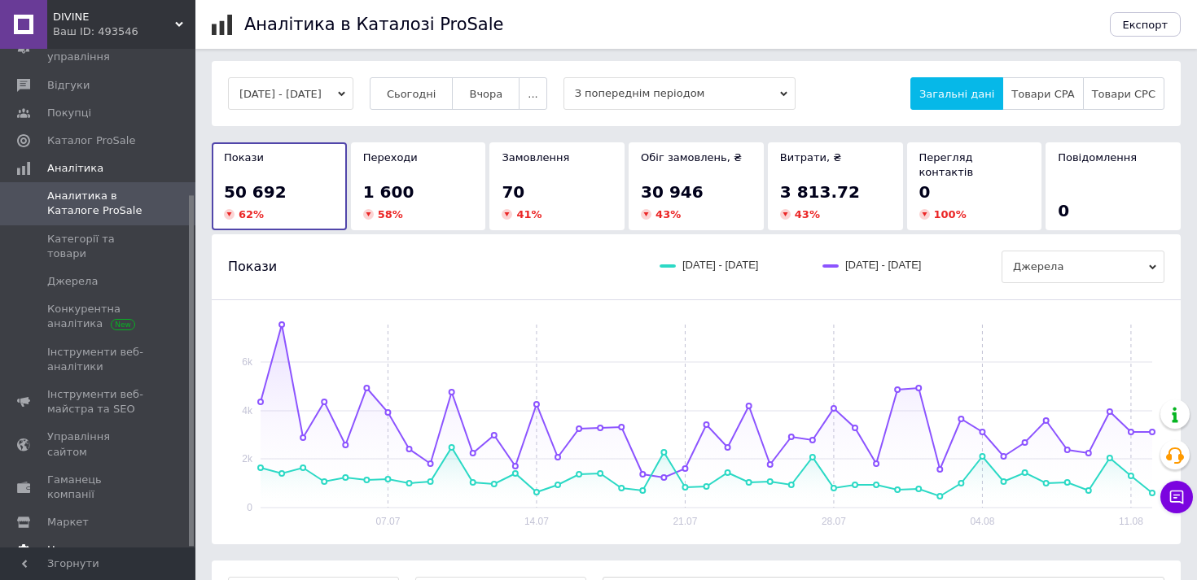
click at [90, 543] on span "Налаштування" at bounding box center [88, 550] width 83 height 15
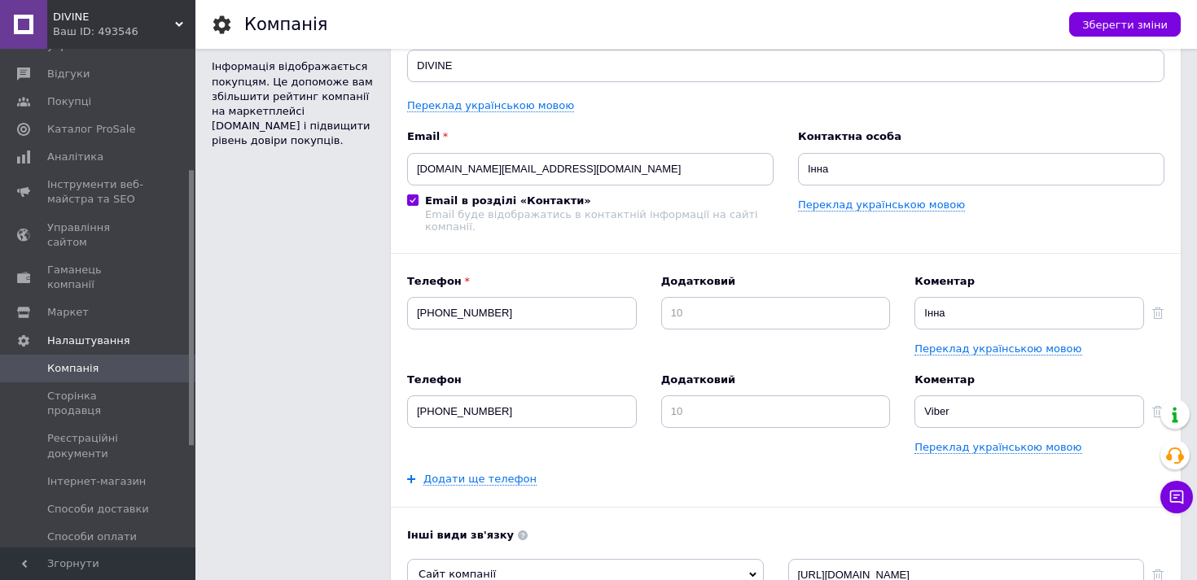
scroll to position [51, 0]
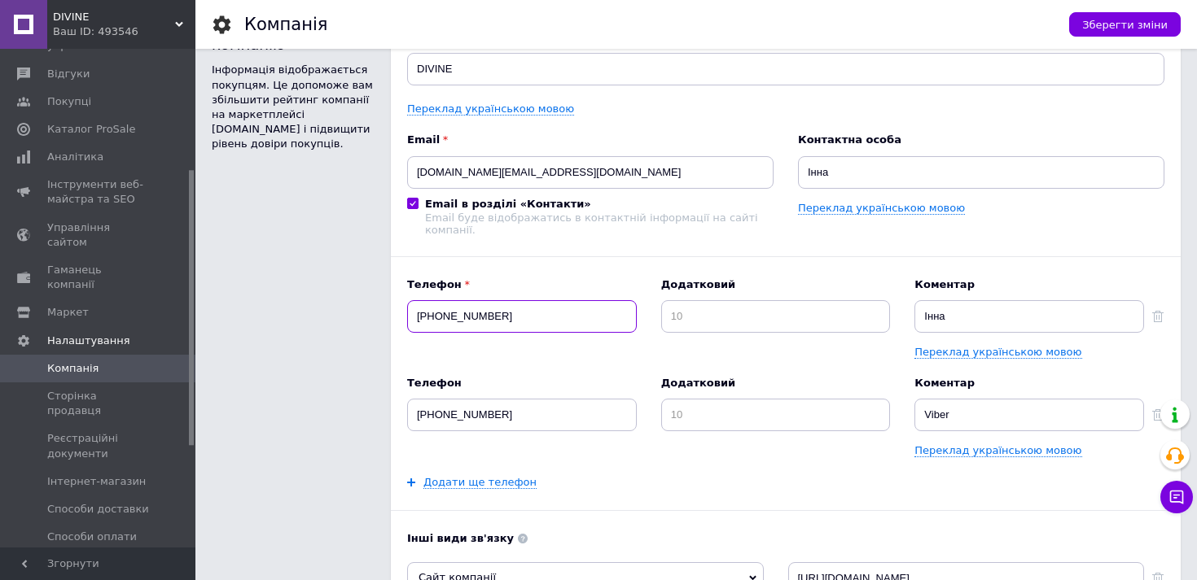
click at [475, 317] on input "[PHONE_NUMBER]" at bounding box center [522, 316] width 230 height 33
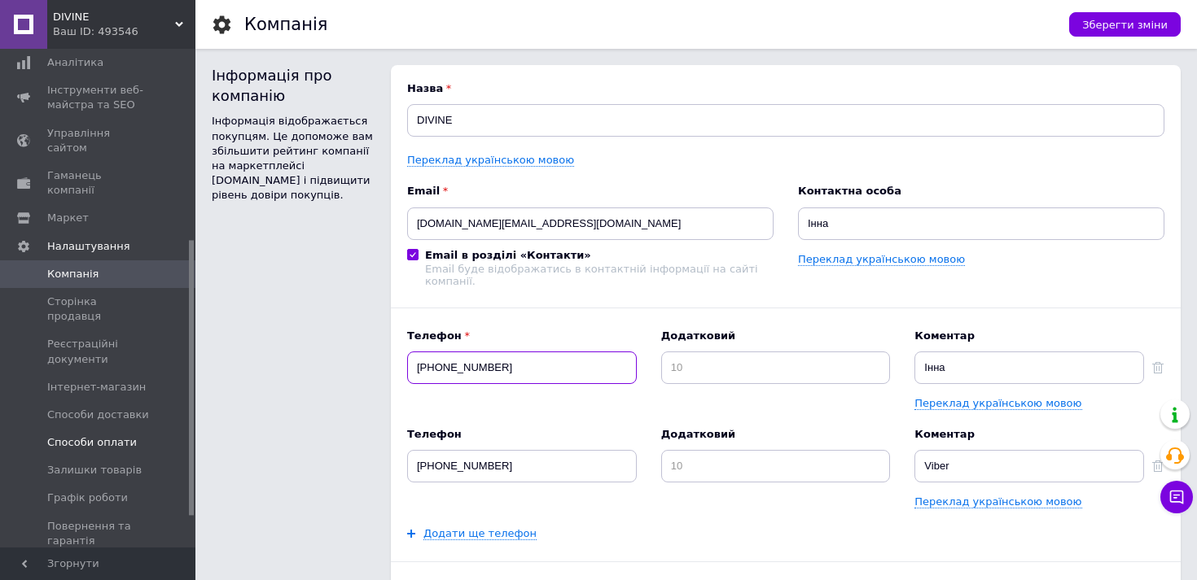
scroll to position [401, 0]
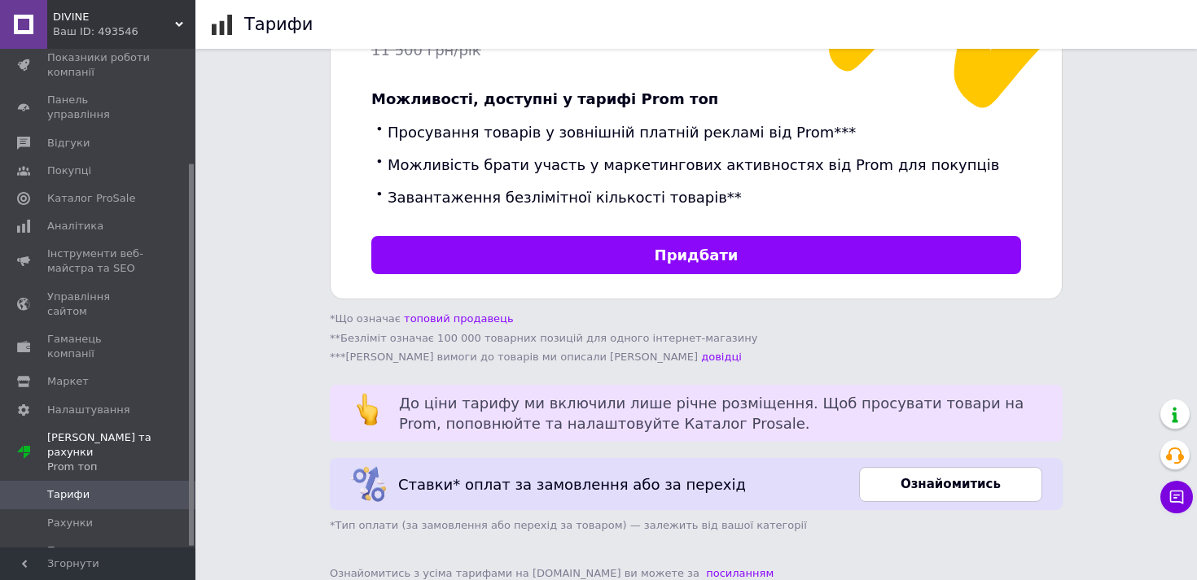
scroll to position [580, 0]
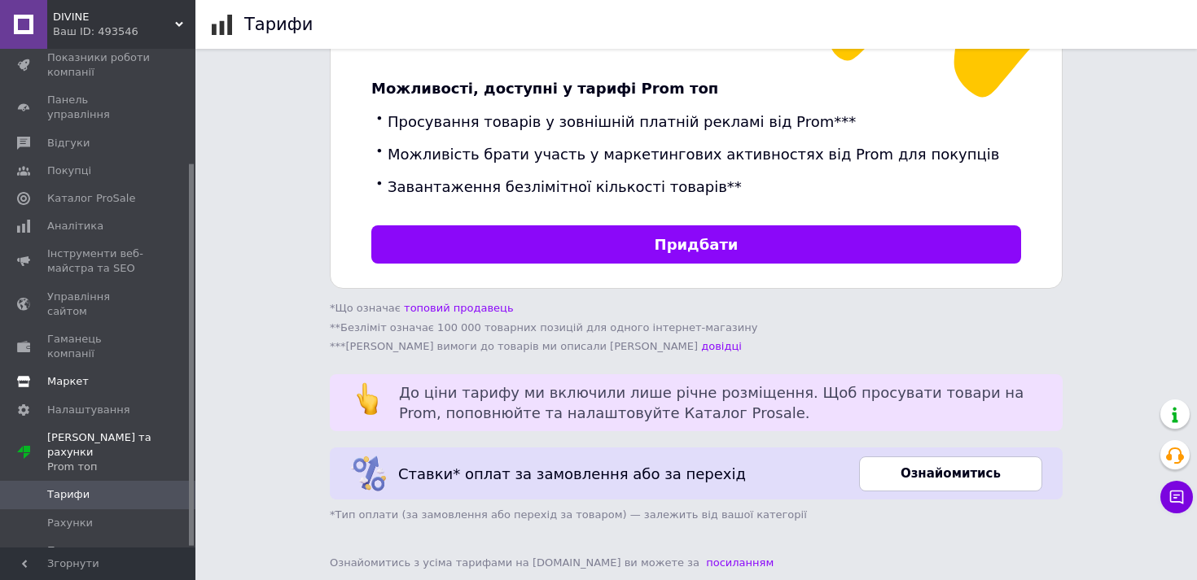
click at [132, 374] on span "Маркет" at bounding box center [98, 381] width 103 height 15
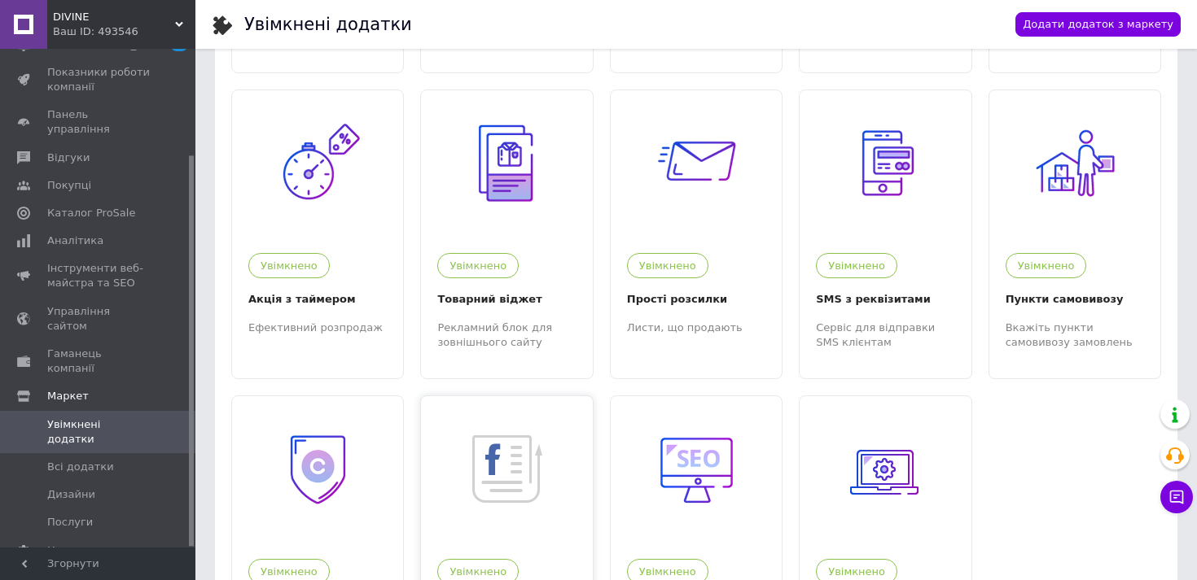
scroll to position [297, 0]
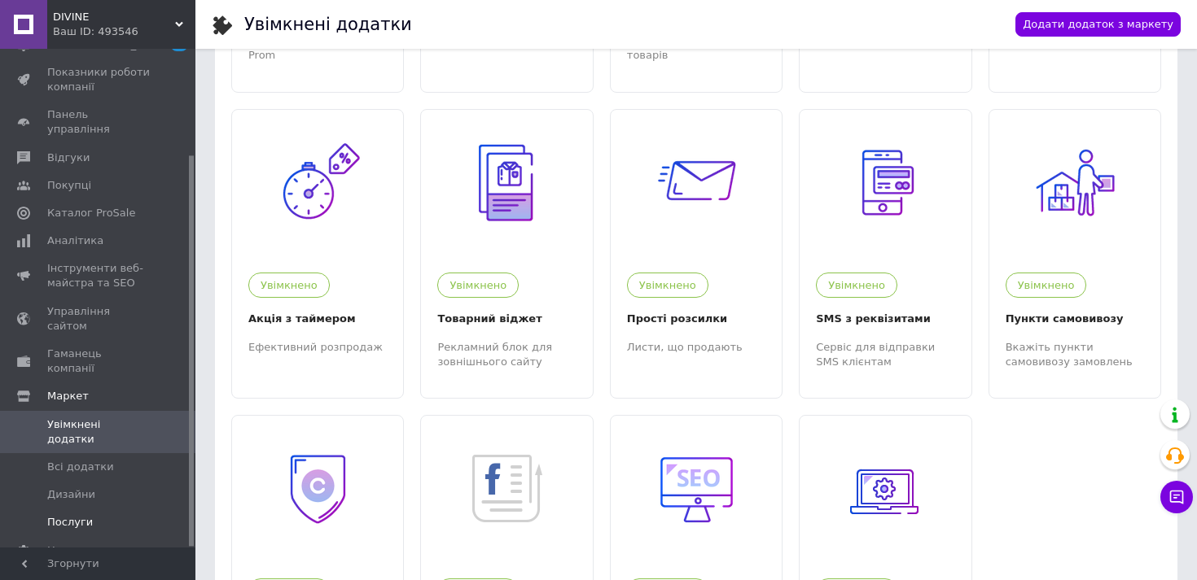
click at [94, 515] on span "Послуги" at bounding box center [98, 522] width 103 height 15
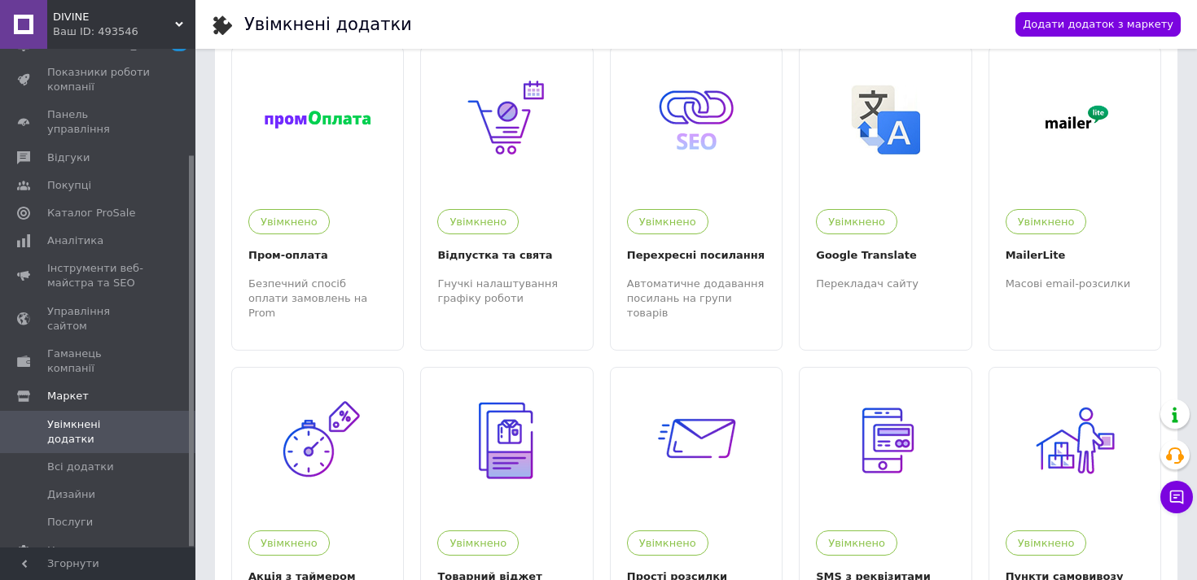
scroll to position [45, 0]
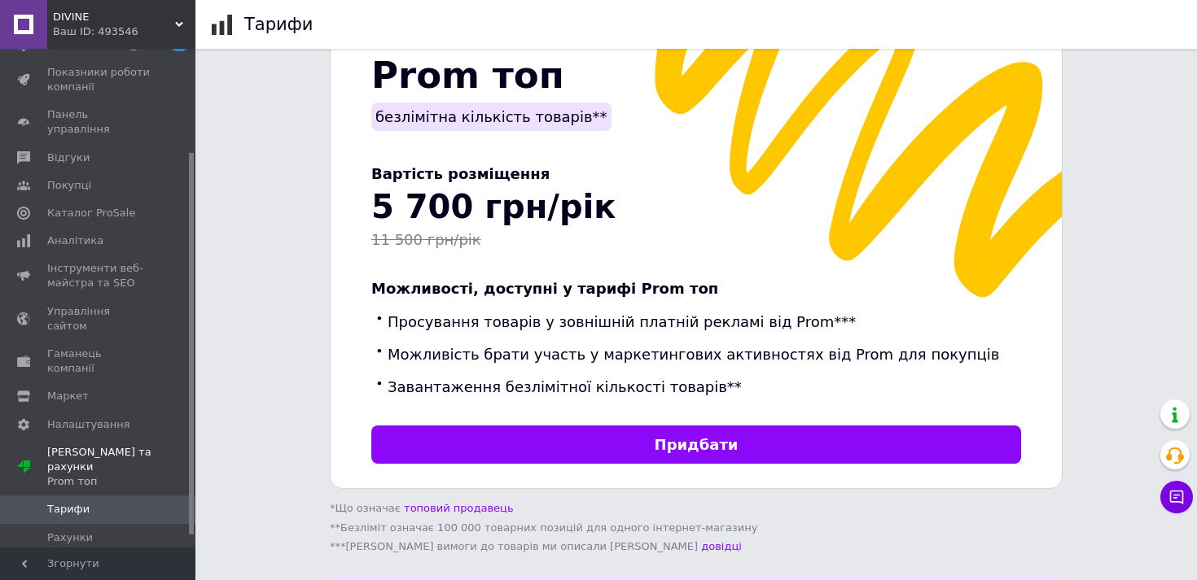
scroll to position [580, 0]
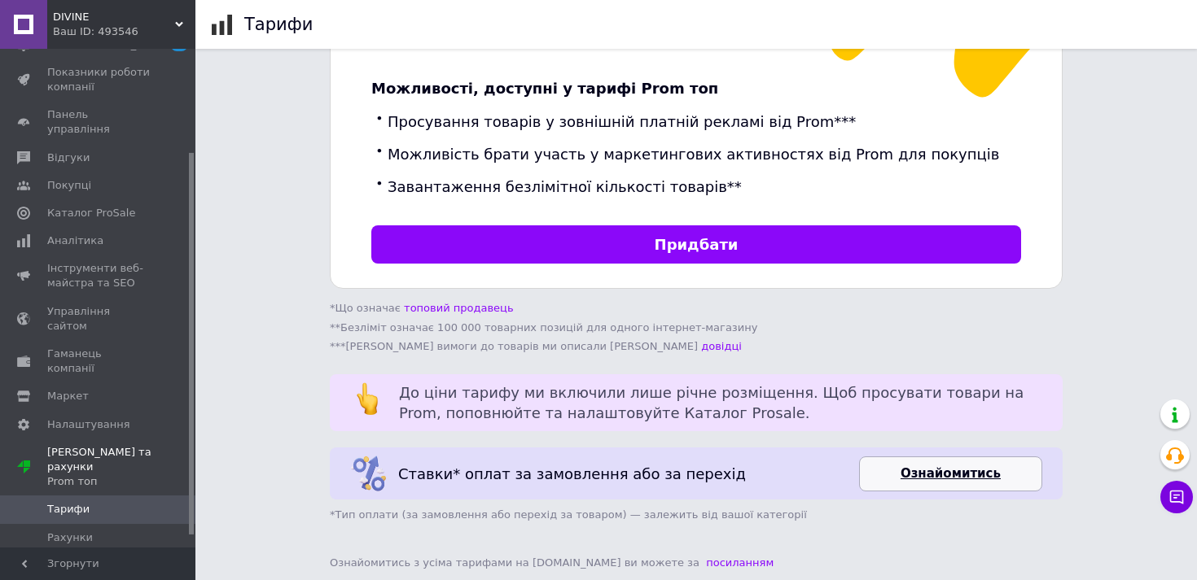
click at [921, 466] on span "Ознайомитись" at bounding box center [950, 474] width 100 height 17
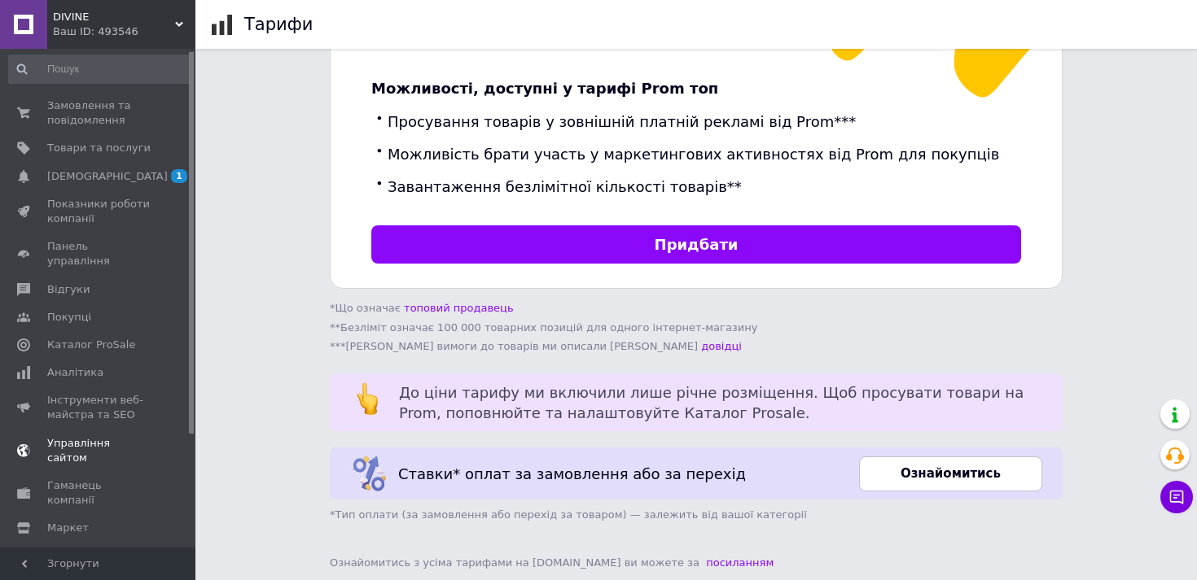
scroll to position [0, 0]
click at [138, 217] on span "Показники роботи компанії" at bounding box center [98, 213] width 103 height 29
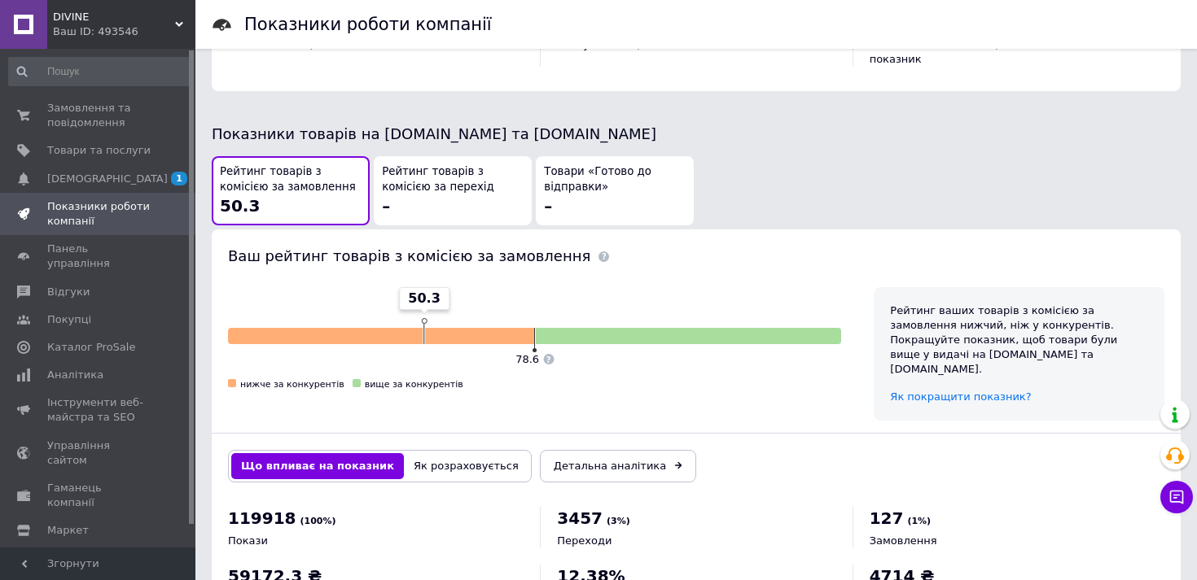
scroll to position [875, 0]
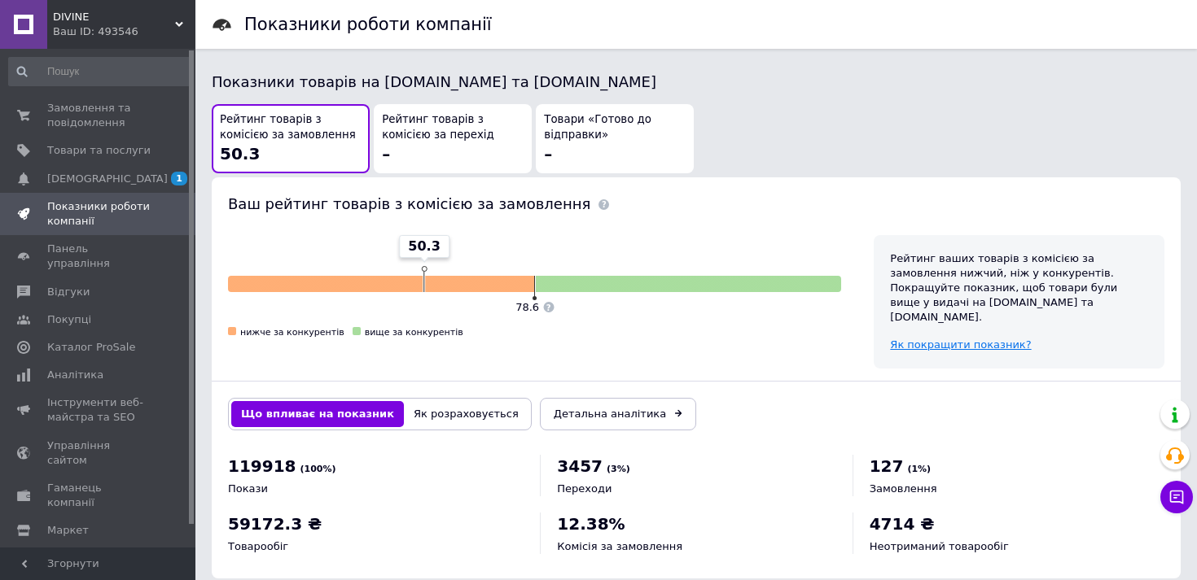
click at [939, 339] on span "Як покращити показник?" at bounding box center [960, 345] width 141 height 12
click at [452, 138] on div "Рейтинг товарів з комісією за перехід –" at bounding box center [453, 138] width 142 height 53
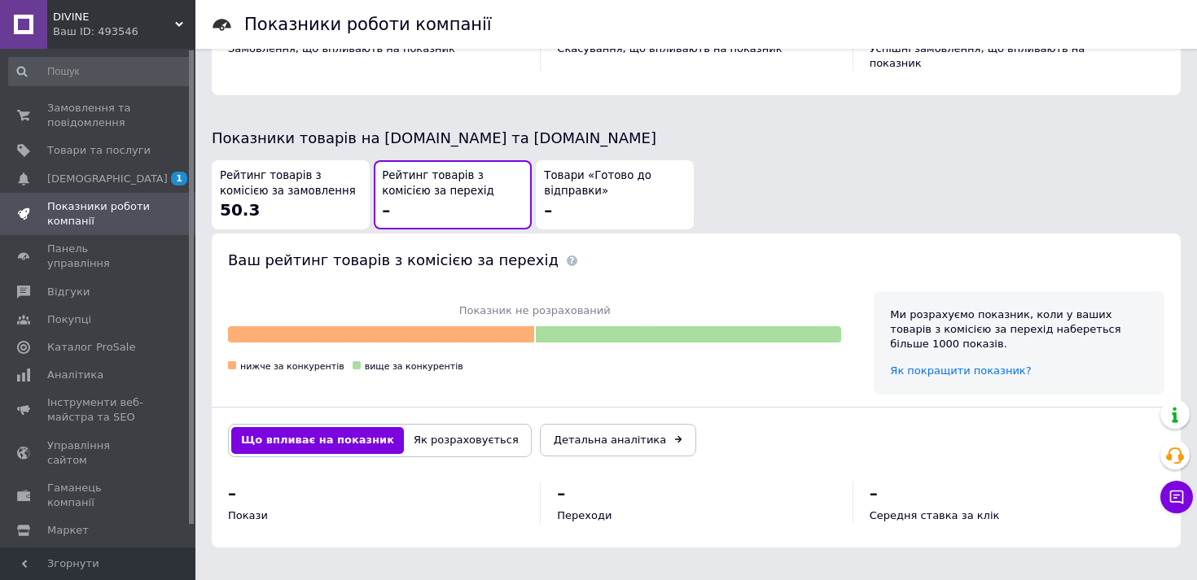
scroll to position [803, 0]
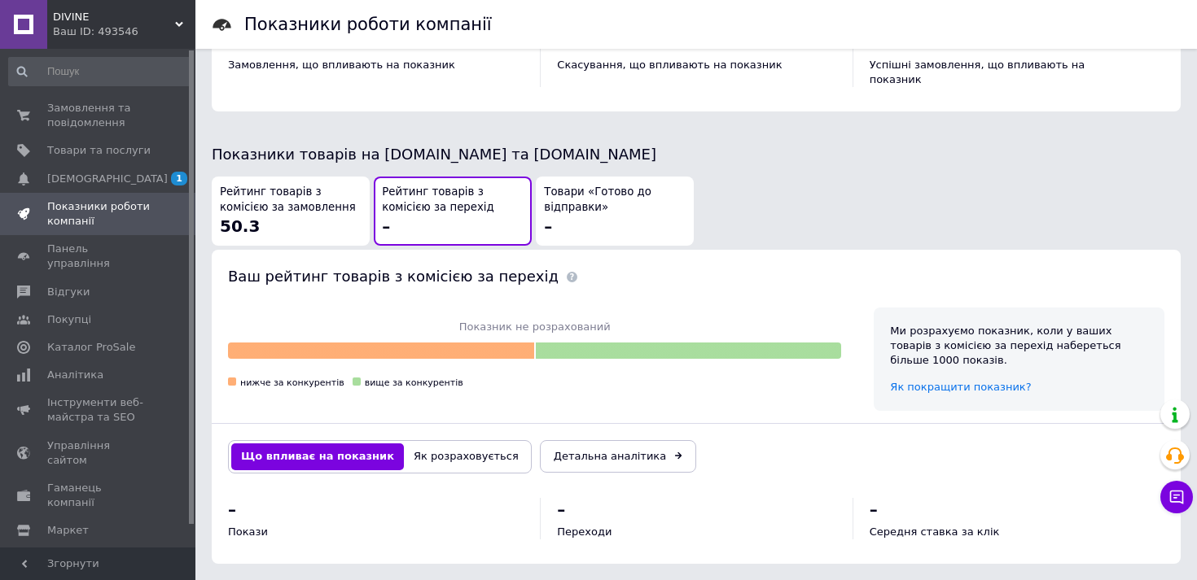
click at [291, 208] on div "Рейтинг товарів з комісією за замовлення 50.3" at bounding box center [291, 211] width 142 height 53
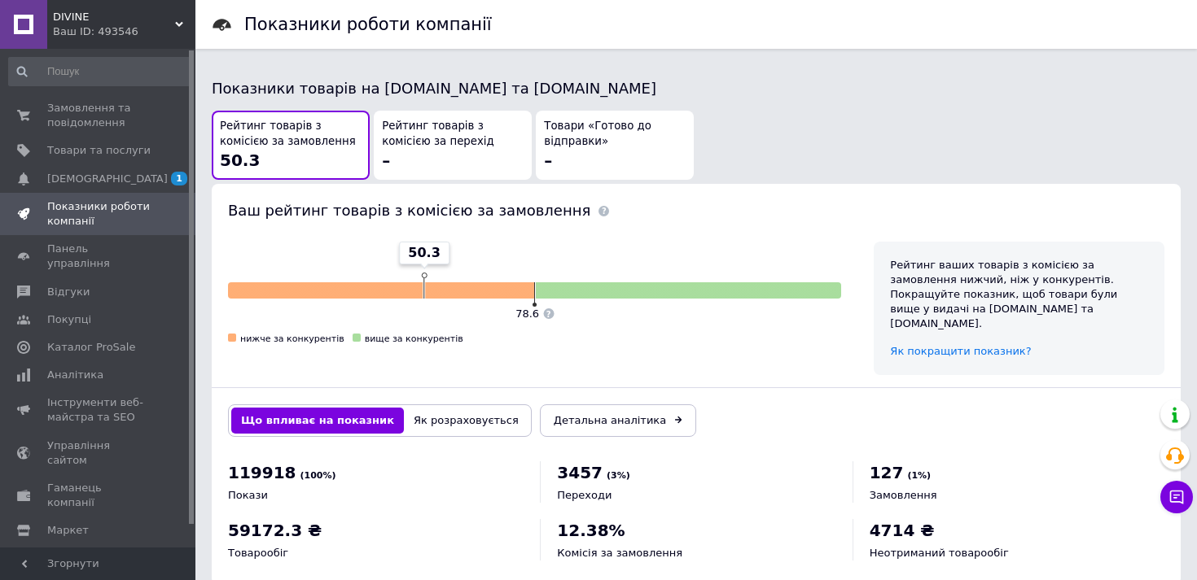
scroll to position [875, 0]
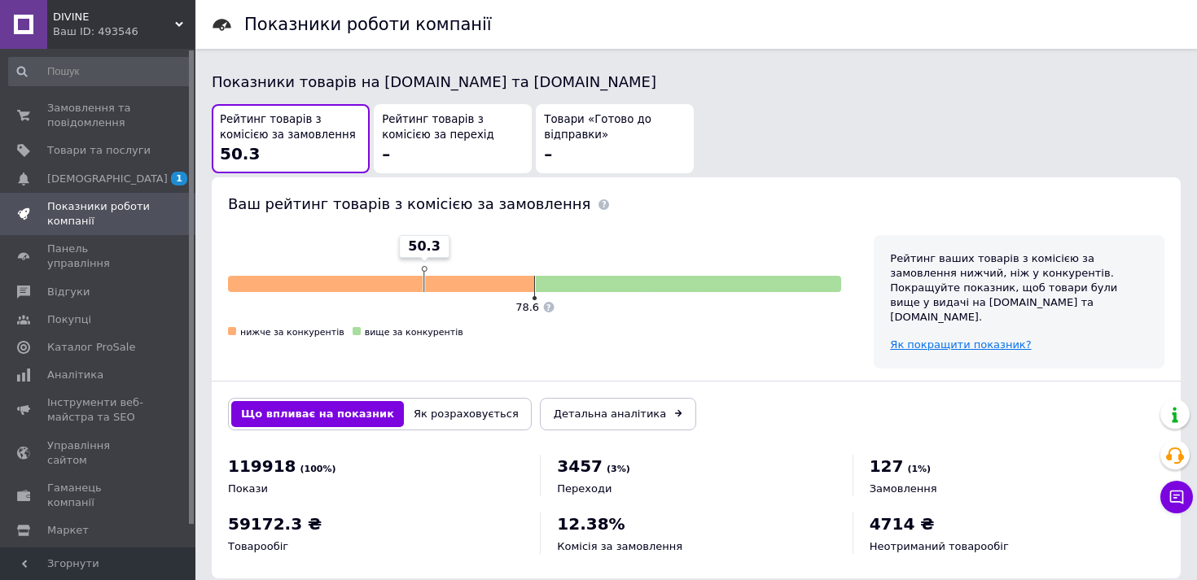
click at [935, 339] on span "Як покращити показник?" at bounding box center [960, 345] width 141 height 12
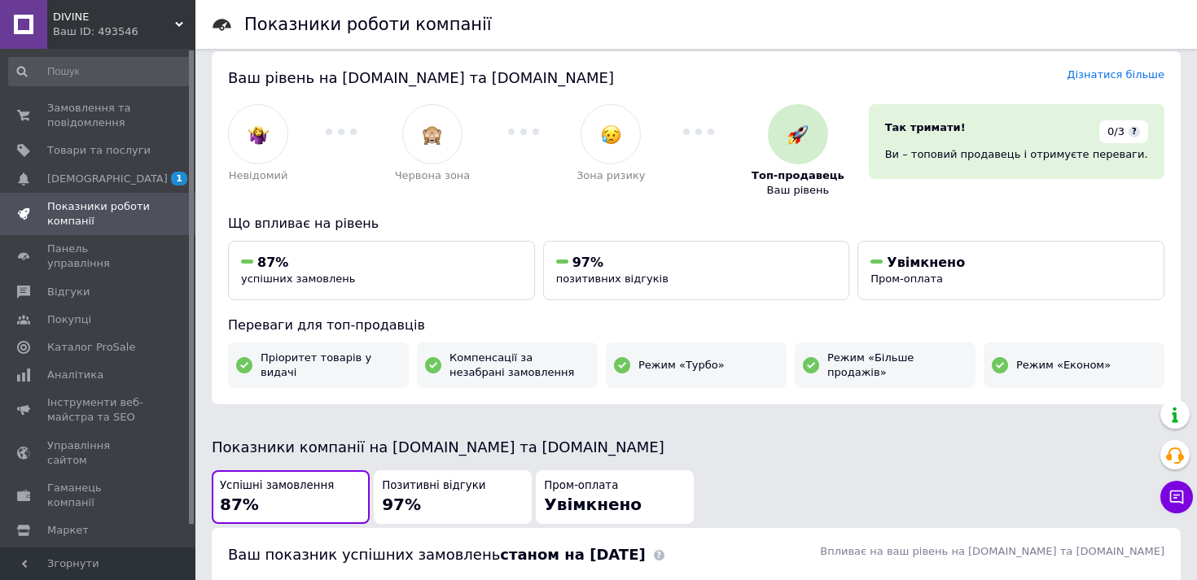
scroll to position [0, 0]
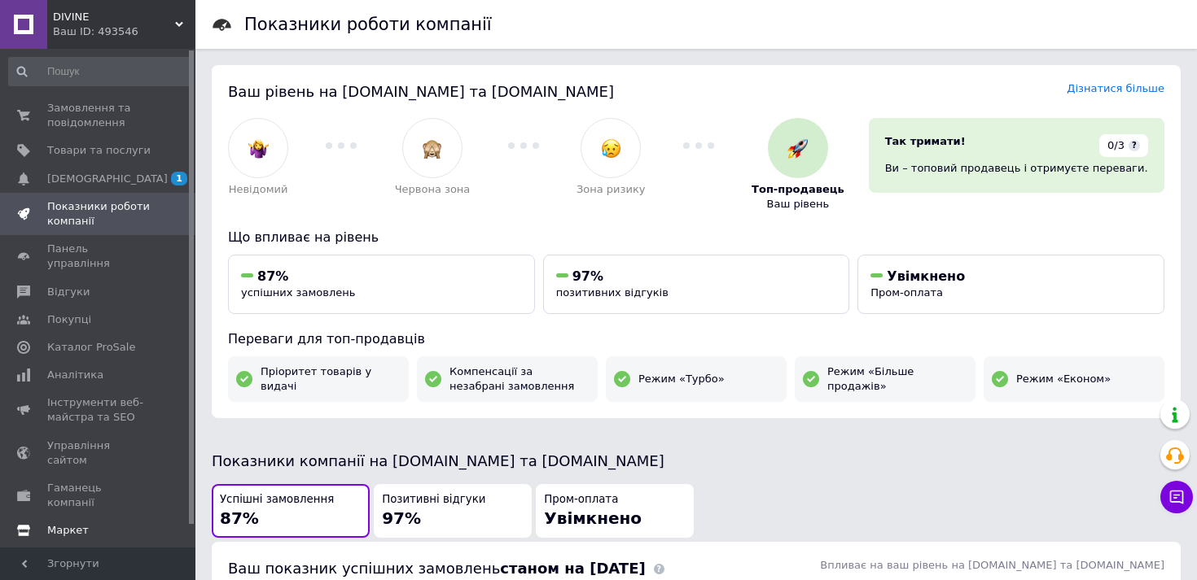
click at [81, 523] on span "Маркет" at bounding box center [68, 530] width 42 height 15
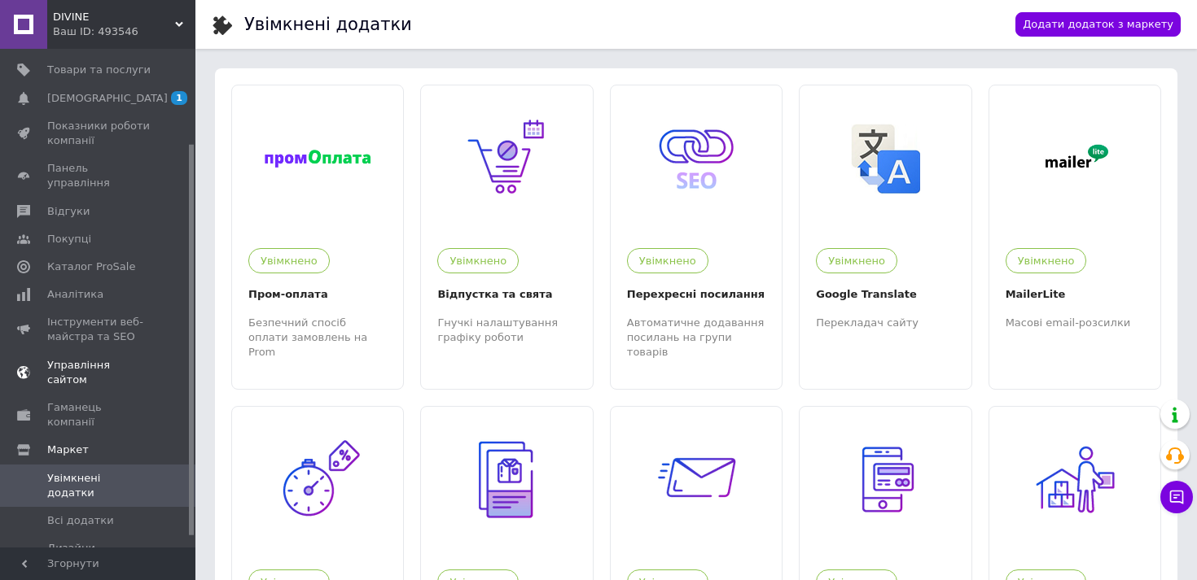
scroll to position [134, 0]
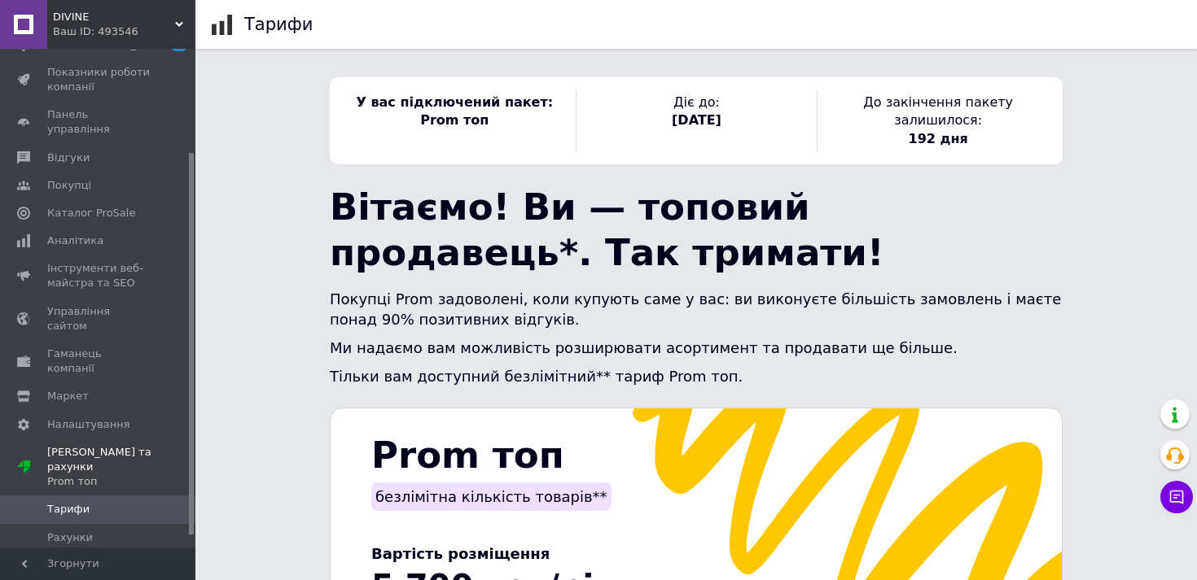
scroll to position [41, 0]
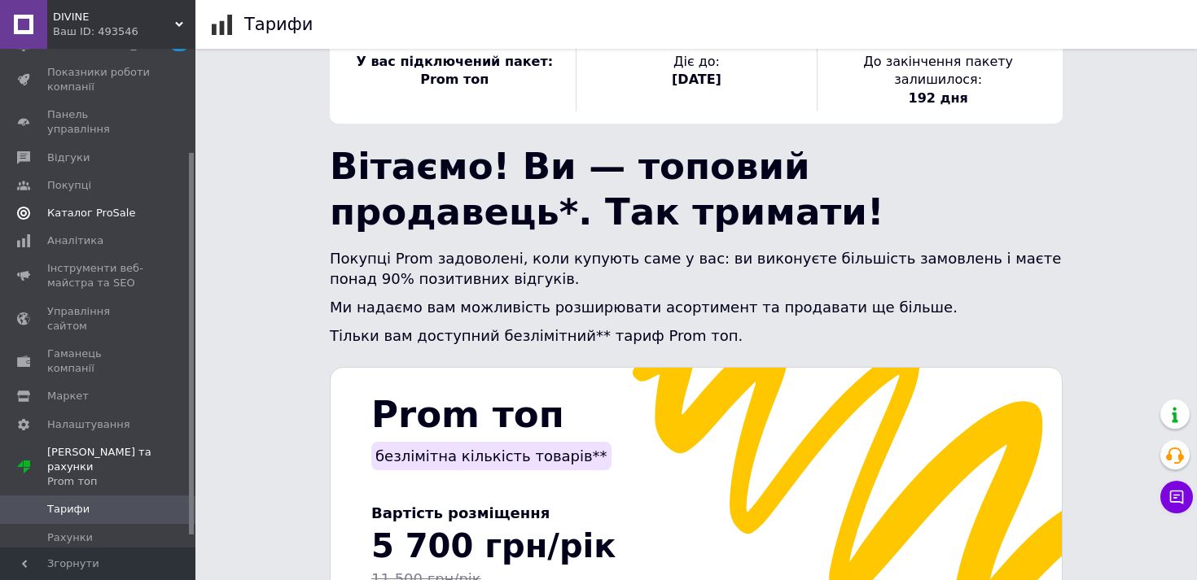
click at [110, 206] on span "Каталог ProSale" at bounding box center [91, 213] width 88 height 15
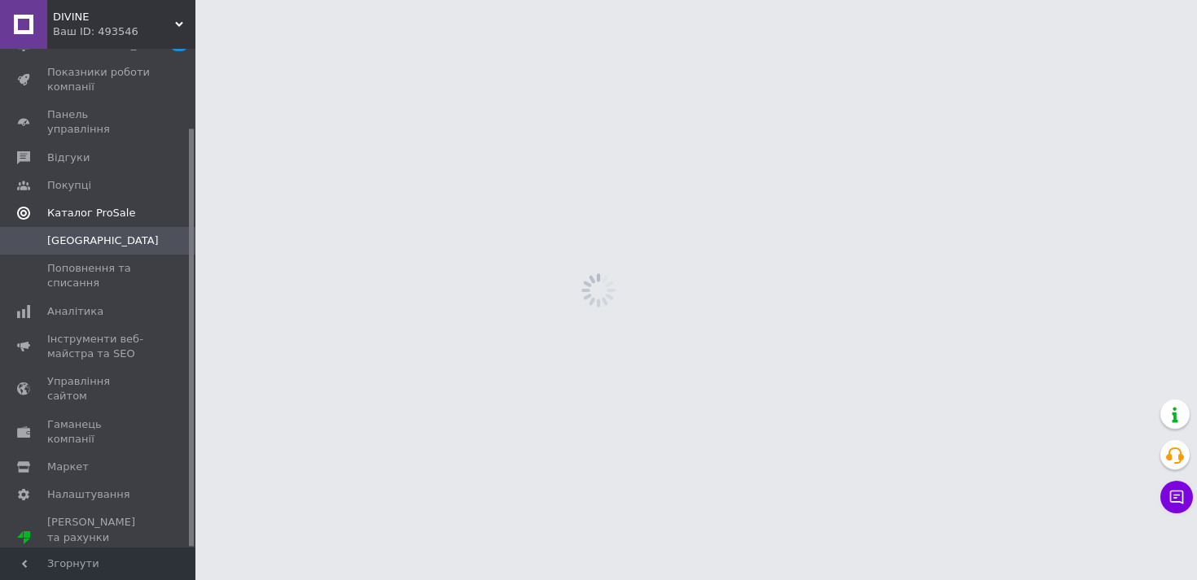
scroll to position [94, 0]
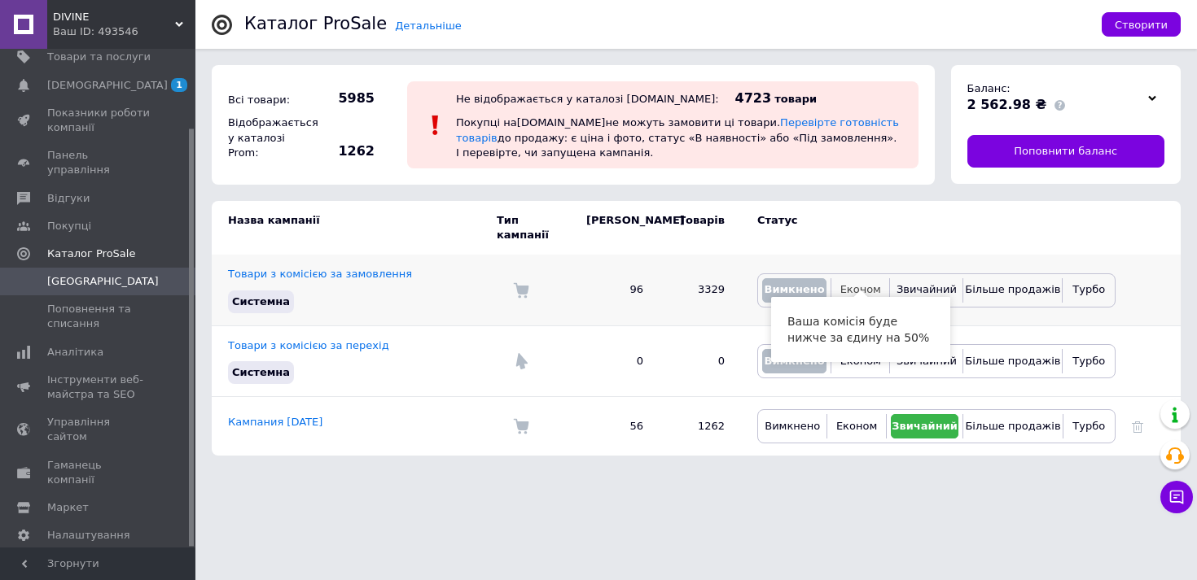
click at [854, 283] on span "Економ" at bounding box center [860, 289] width 41 height 12
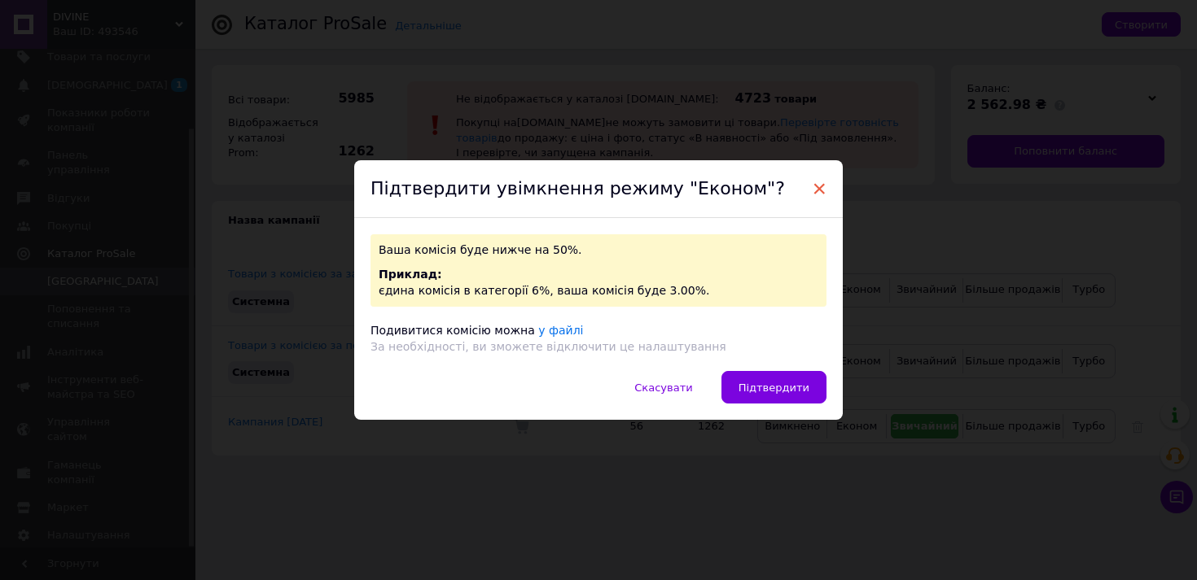
click at [820, 190] on span "×" at bounding box center [819, 189] width 15 height 28
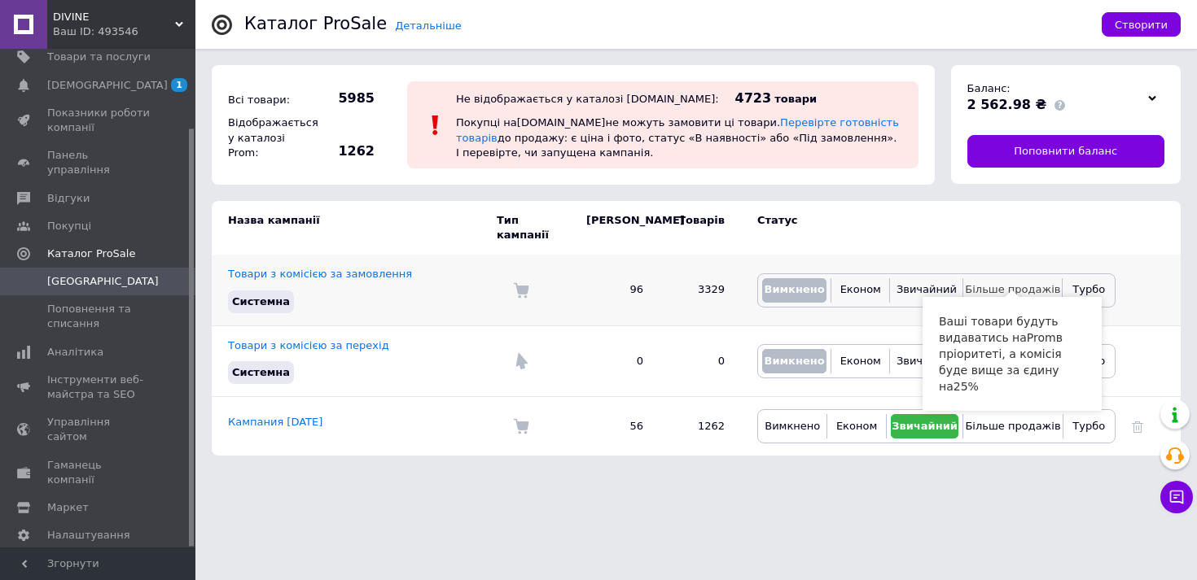
click at [1012, 283] on span "Більше продажів" at bounding box center [1012, 289] width 95 height 12
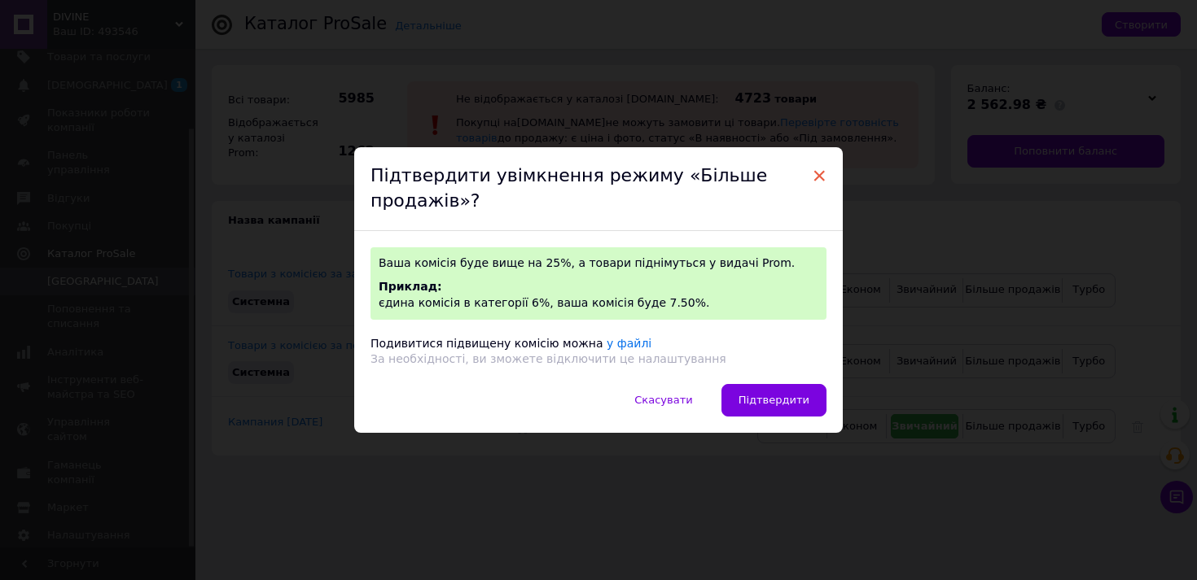
click at [813, 176] on span "×" at bounding box center [819, 176] width 15 height 28
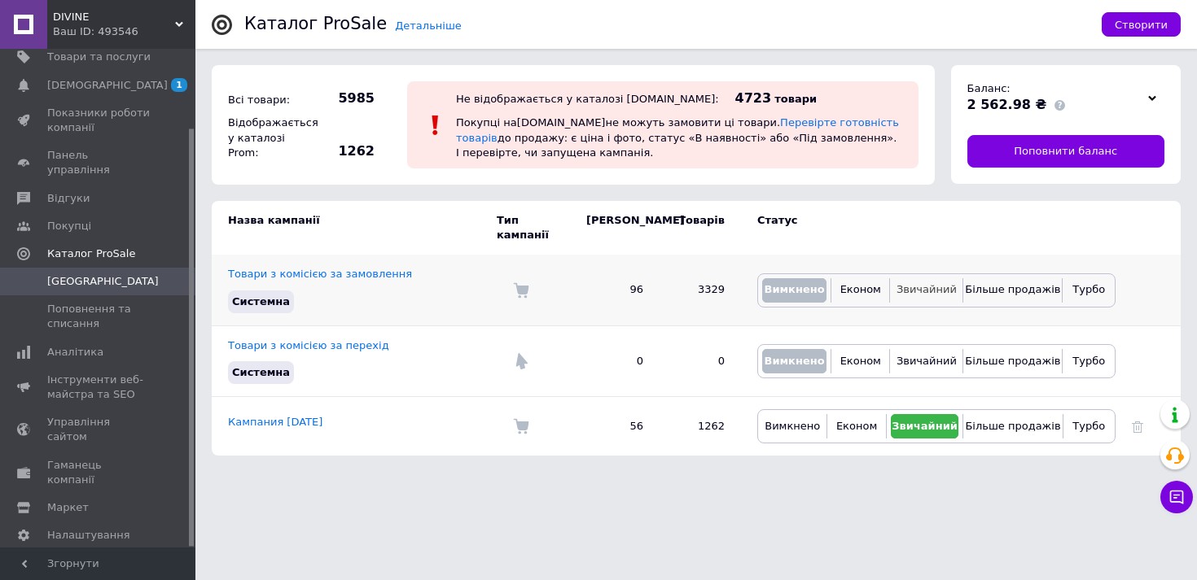
click at [921, 283] on span "Звичайний" at bounding box center [926, 289] width 60 height 12
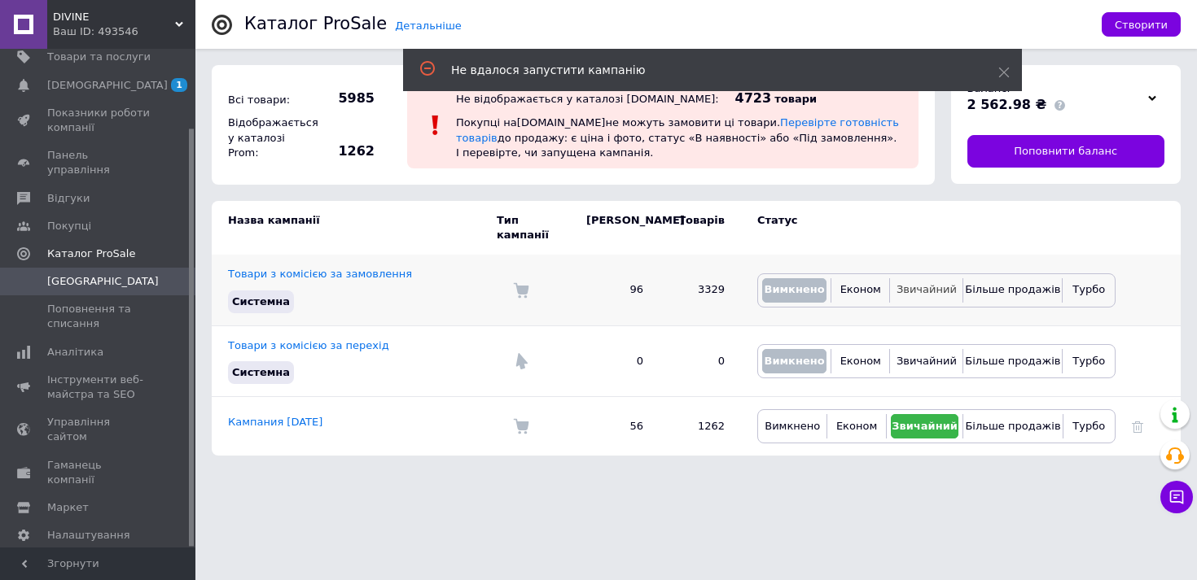
click at [918, 283] on span "Звичайний" at bounding box center [926, 289] width 60 height 12
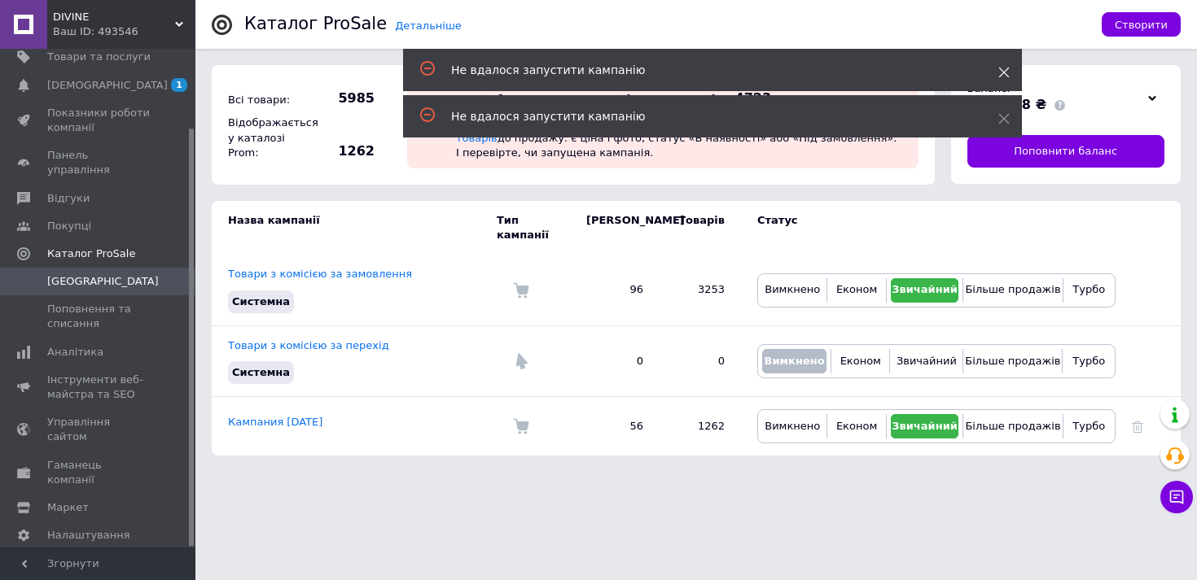
click at [1006, 73] on icon at bounding box center [1003, 72] width 11 height 11
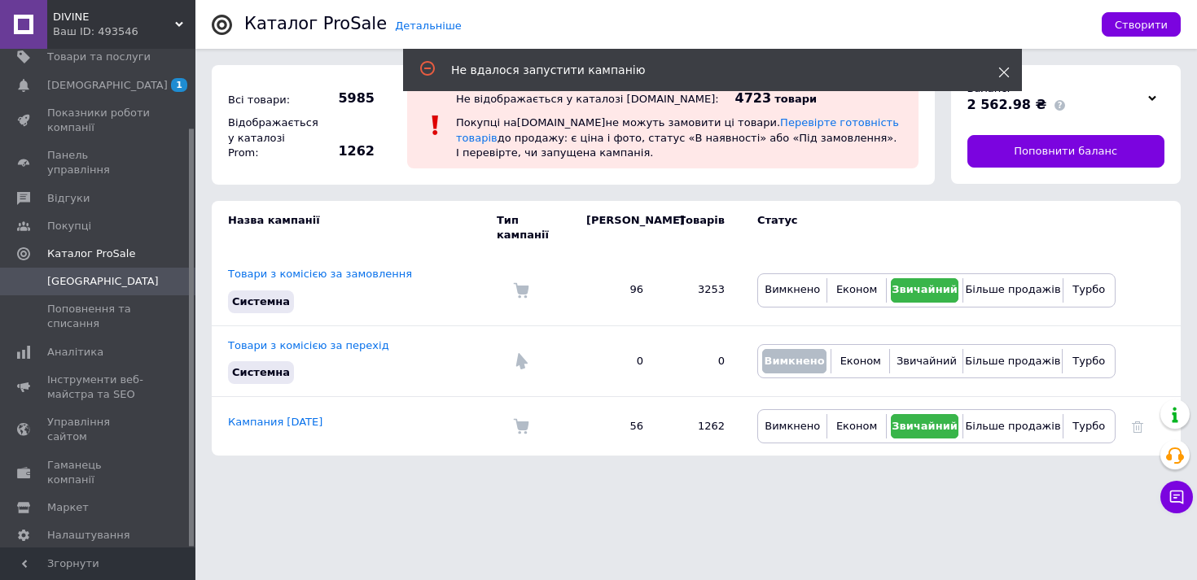
click at [998, 76] on icon at bounding box center [1003, 72] width 11 height 11
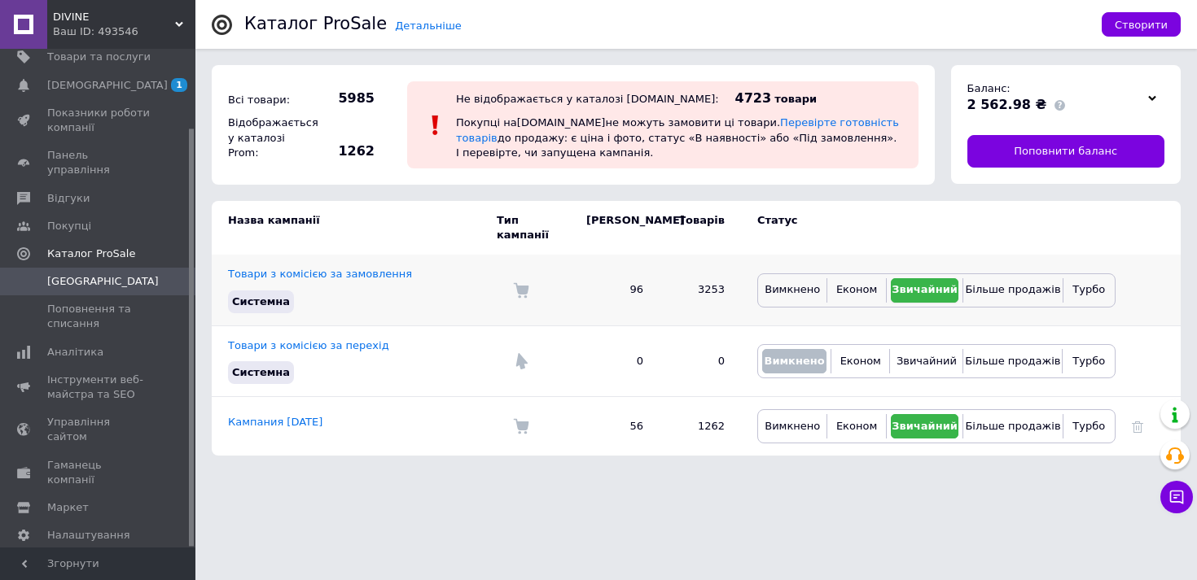
click at [907, 283] on span "Звичайний" at bounding box center [924, 289] width 66 height 12
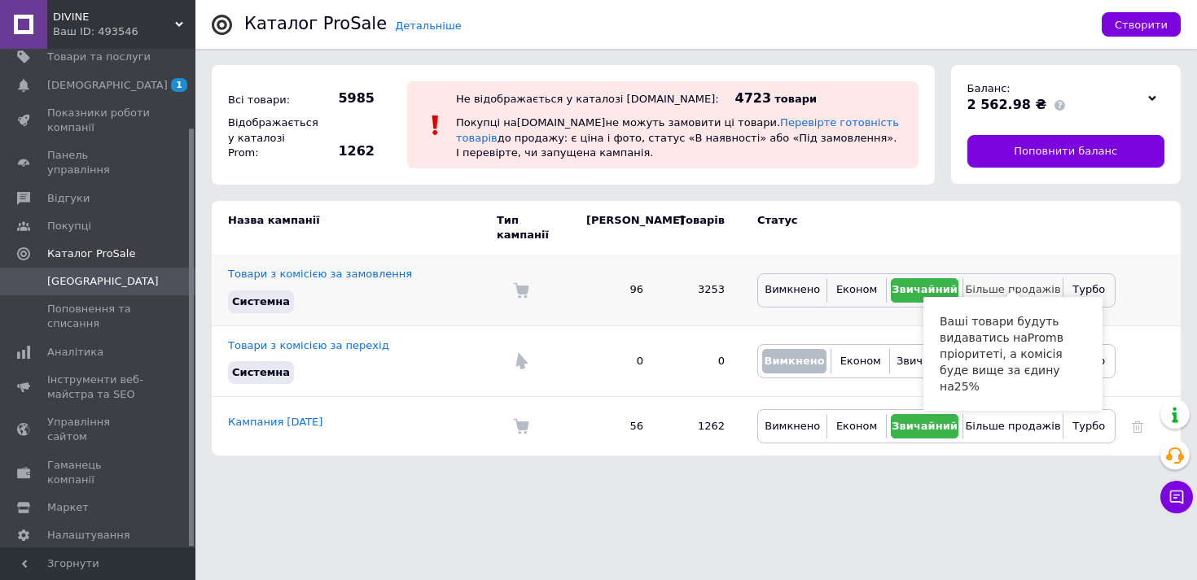
click at [1015, 283] on span "Більше продажів" at bounding box center [1012, 289] width 95 height 12
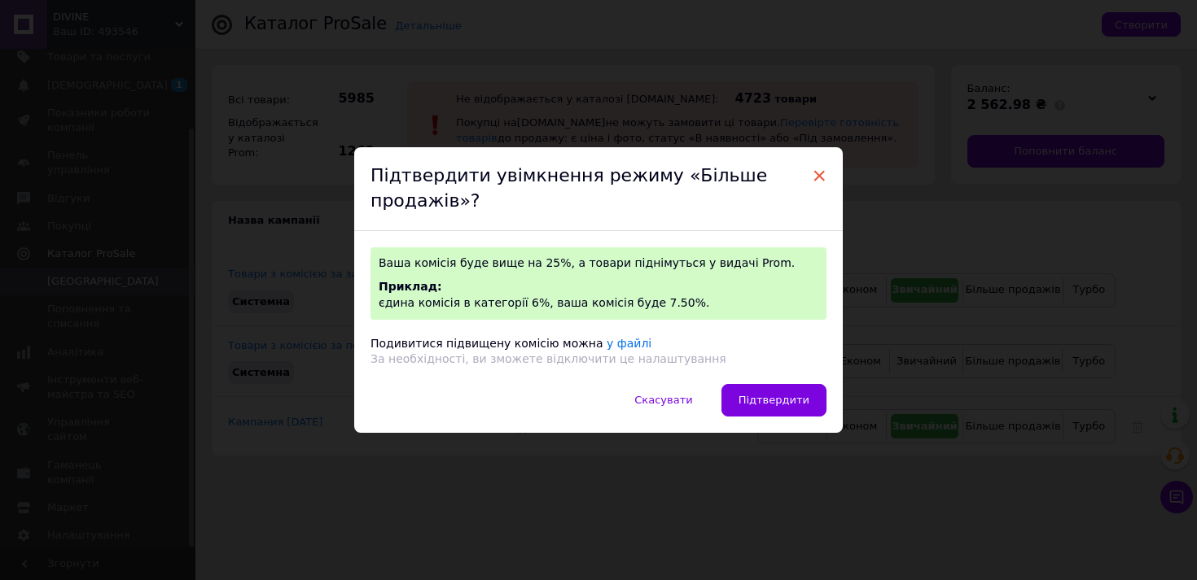
click at [813, 178] on span "×" at bounding box center [819, 176] width 15 height 28
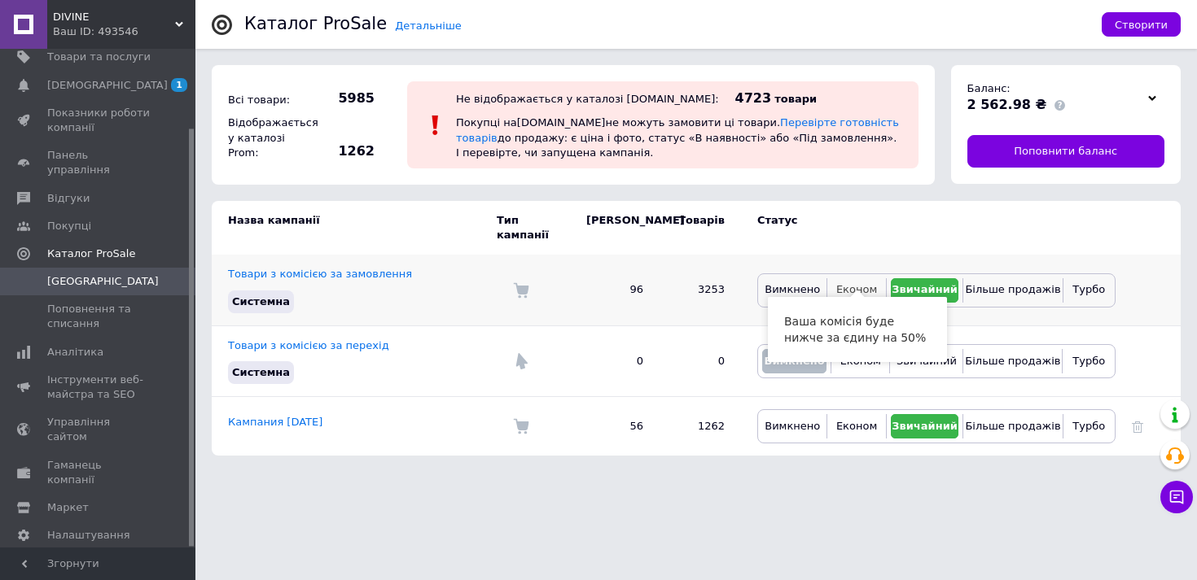
click at [848, 283] on span "Економ" at bounding box center [856, 289] width 41 height 12
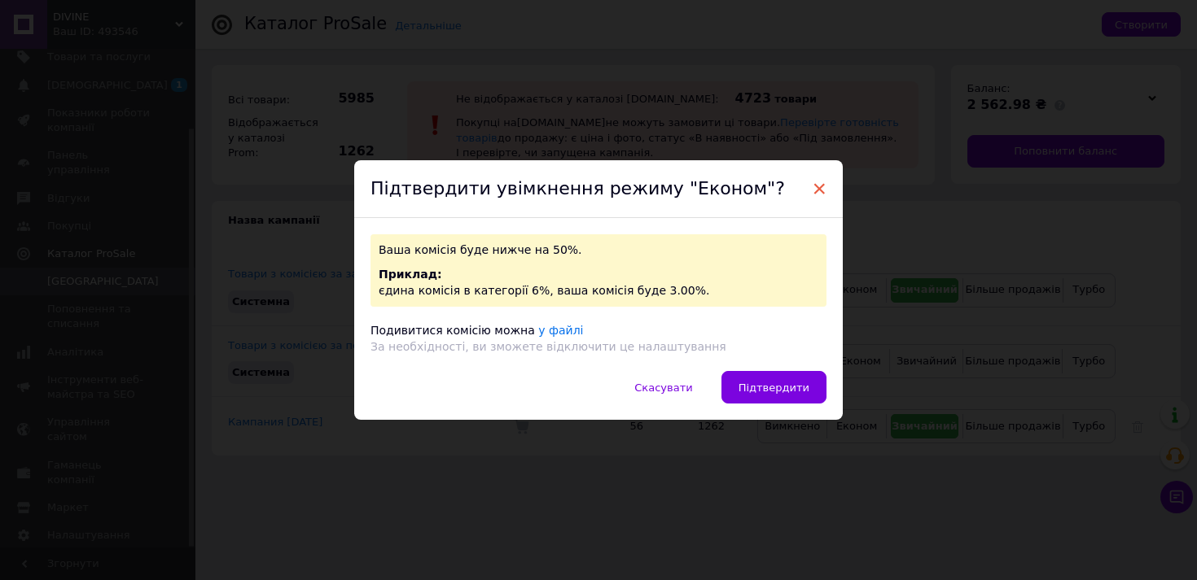
click at [815, 190] on span "×" at bounding box center [819, 189] width 15 height 28
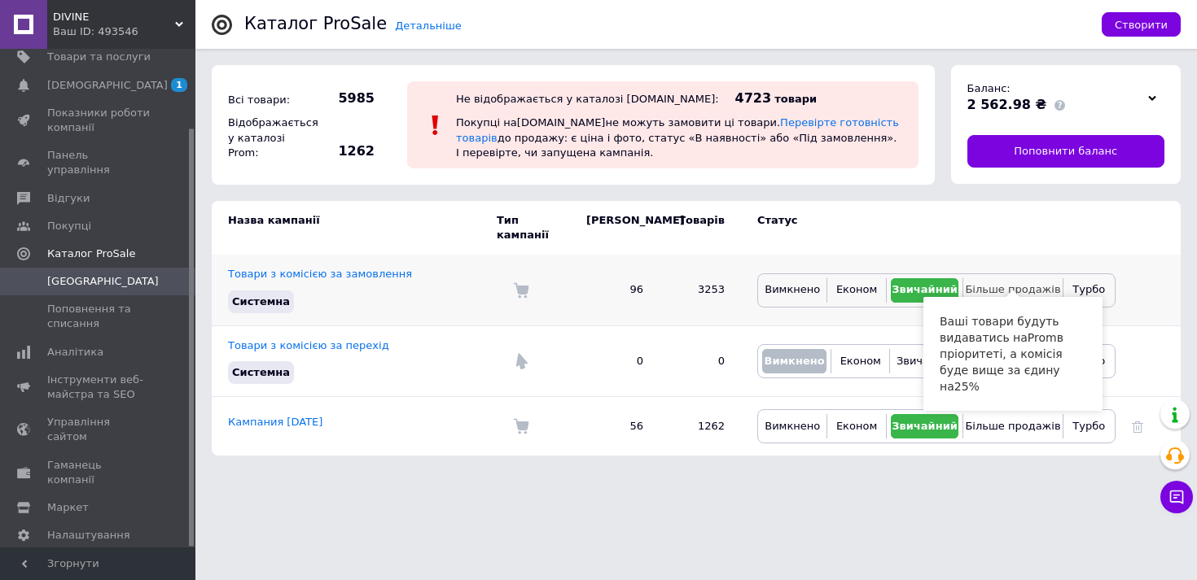
click at [995, 283] on span "Більше продажів" at bounding box center [1012, 289] width 95 height 12
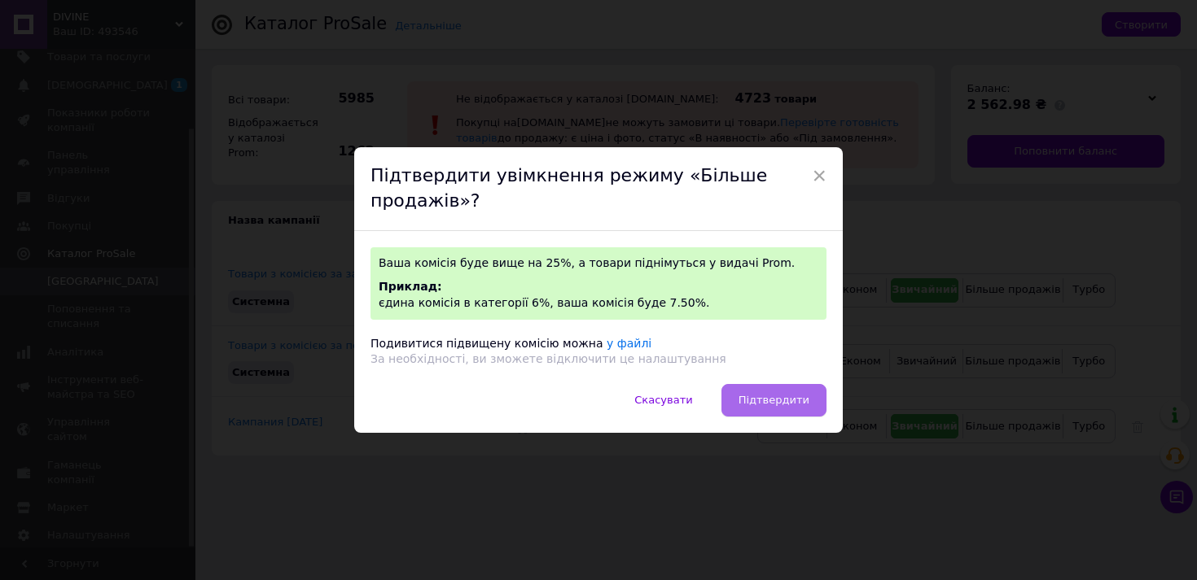
click at [772, 398] on span "Підтвердити" at bounding box center [773, 400] width 71 height 12
